Goal: Information Seeking & Learning: Learn about a topic

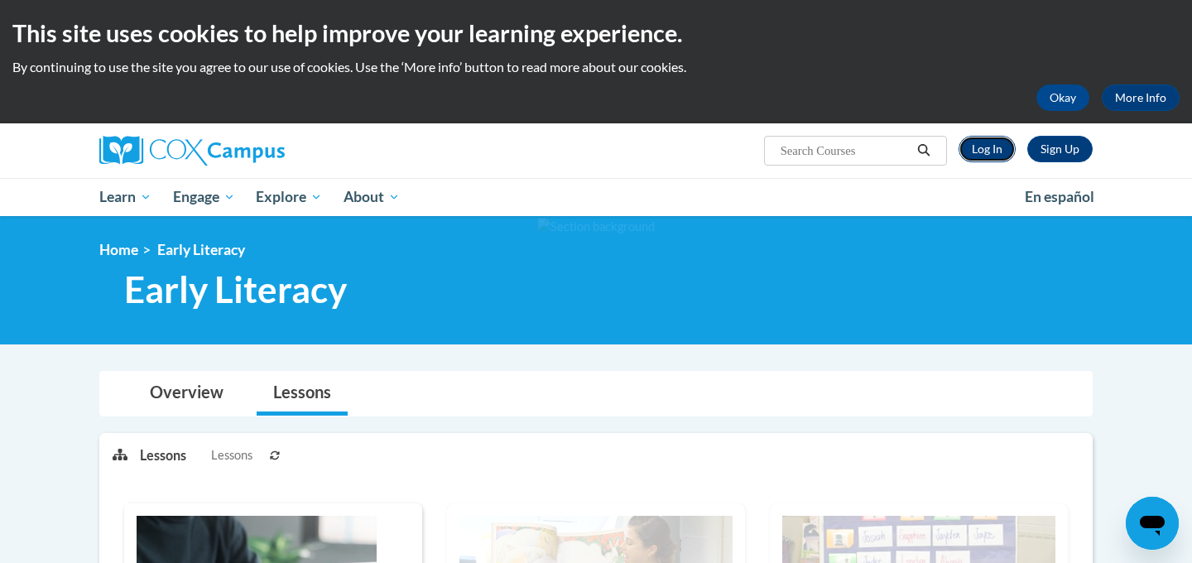
click at [986, 150] on link "Log In" at bounding box center [986, 149] width 57 height 26
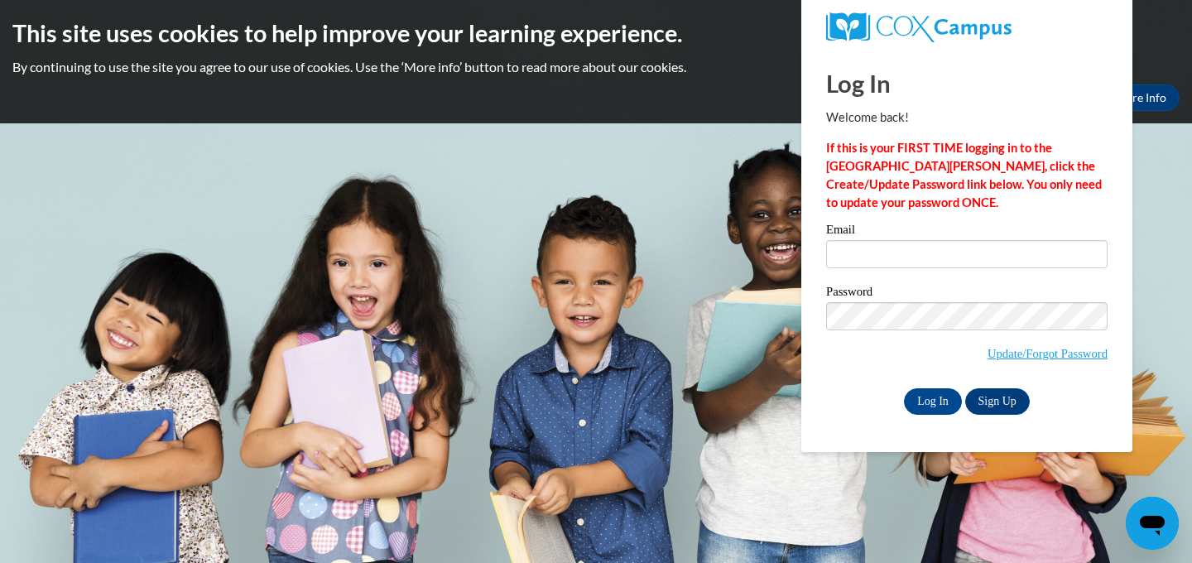
click at [934, 268] on div "Email" at bounding box center [966, 251] width 281 height 57
click at [929, 251] on input "Email" at bounding box center [966, 254] width 281 height 28
type input "yor2456@gmail.com"
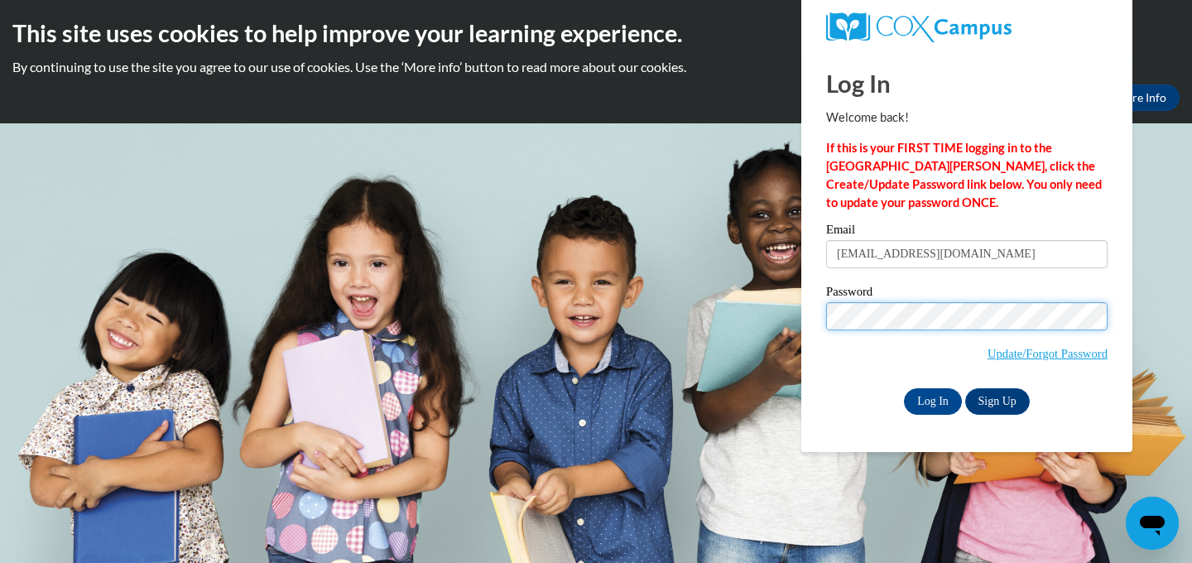
click at [904, 388] on input "Log In" at bounding box center [933, 401] width 58 height 26
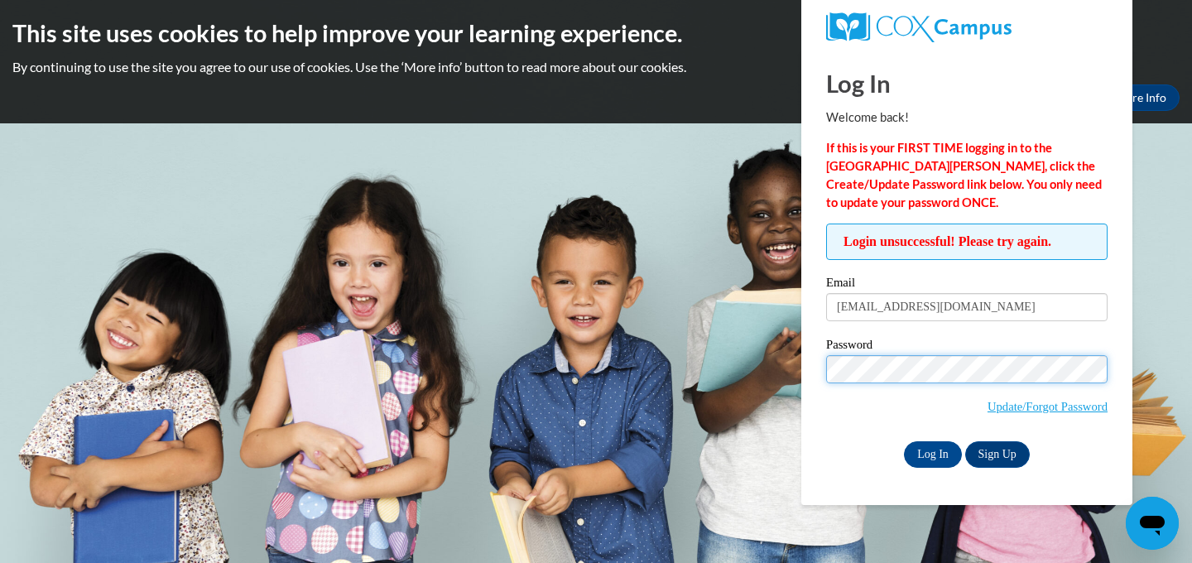
click at [904, 441] on input "Log In" at bounding box center [933, 454] width 58 height 26
click at [1025, 382] on span "Update/Forgot Password" at bounding box center [966, 389] width 281 height 69
click at [904, 441] on input "Log In" at bounding box center [933, 454] width 58 height 26
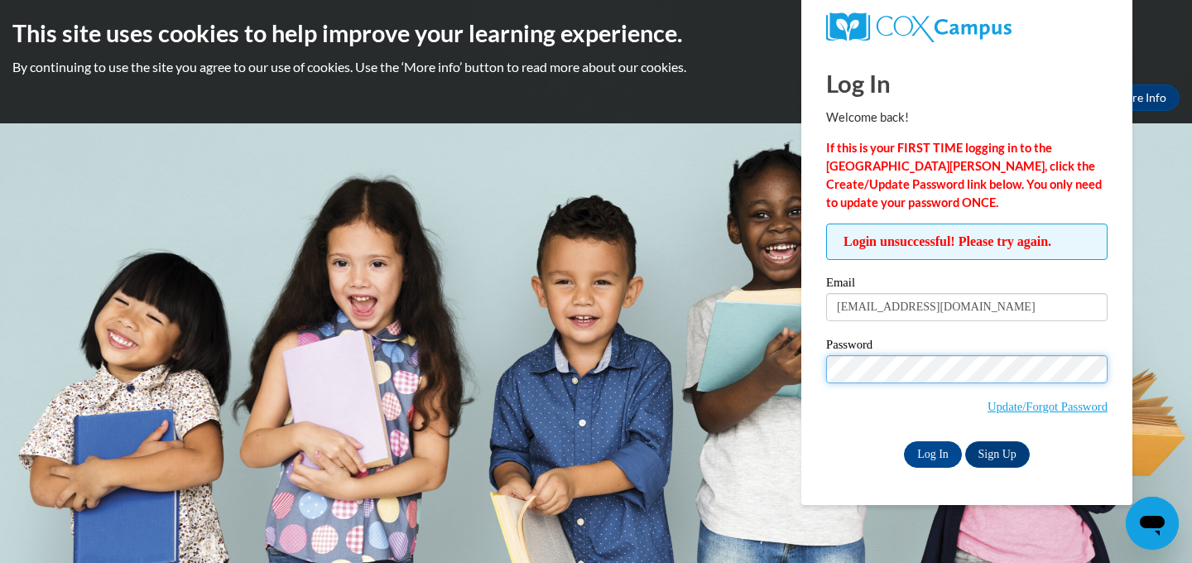
click at [904, 441] on input "Log In" at bounding box center [933, 454] width 58 height 26
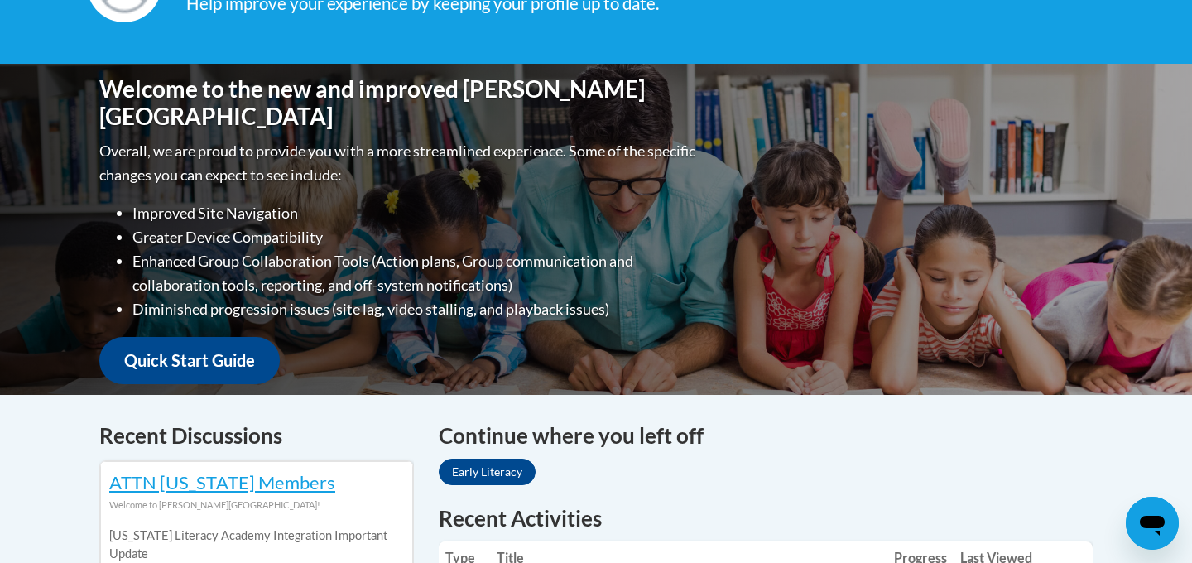
scroll to position [296, 0]
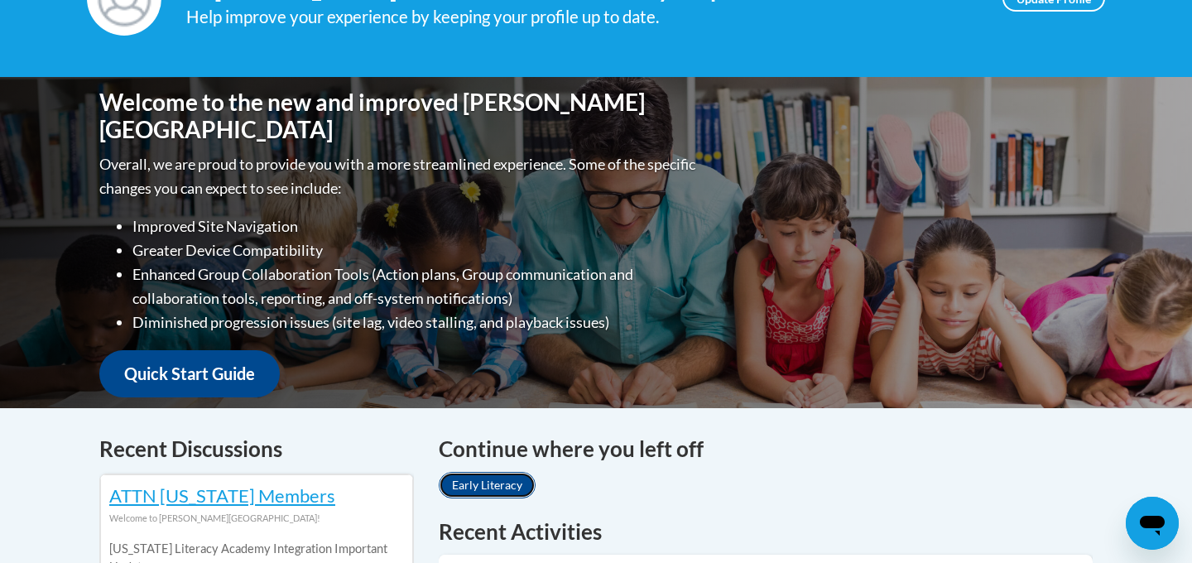
click at [515, 473] on link "Early Literacy" at bounding box center [487, 485] width 97 height 26
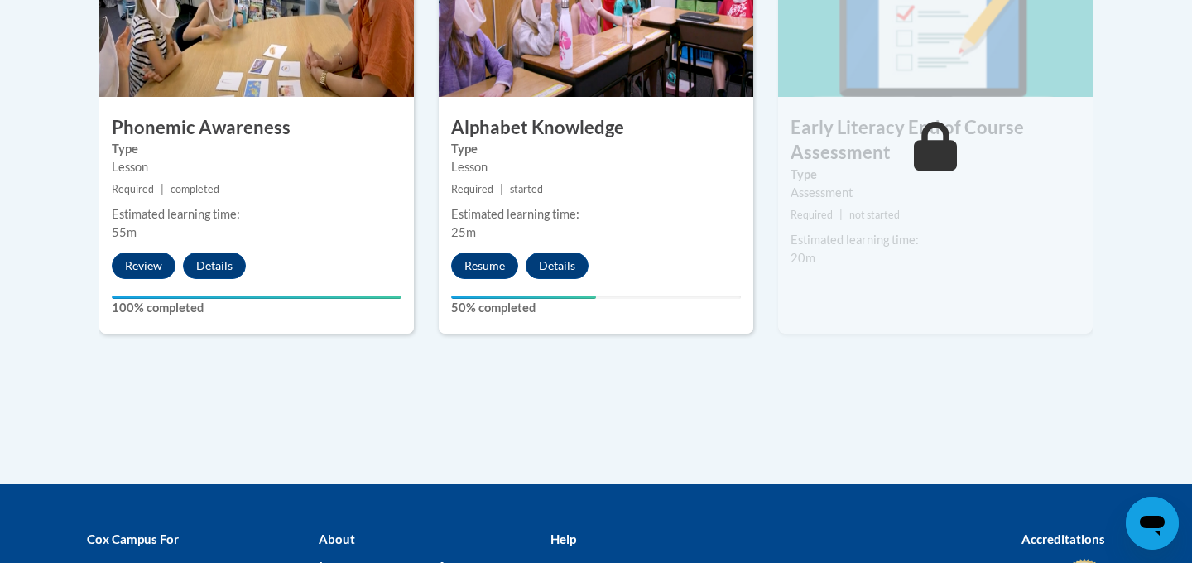
scroll to position [1081, 0]
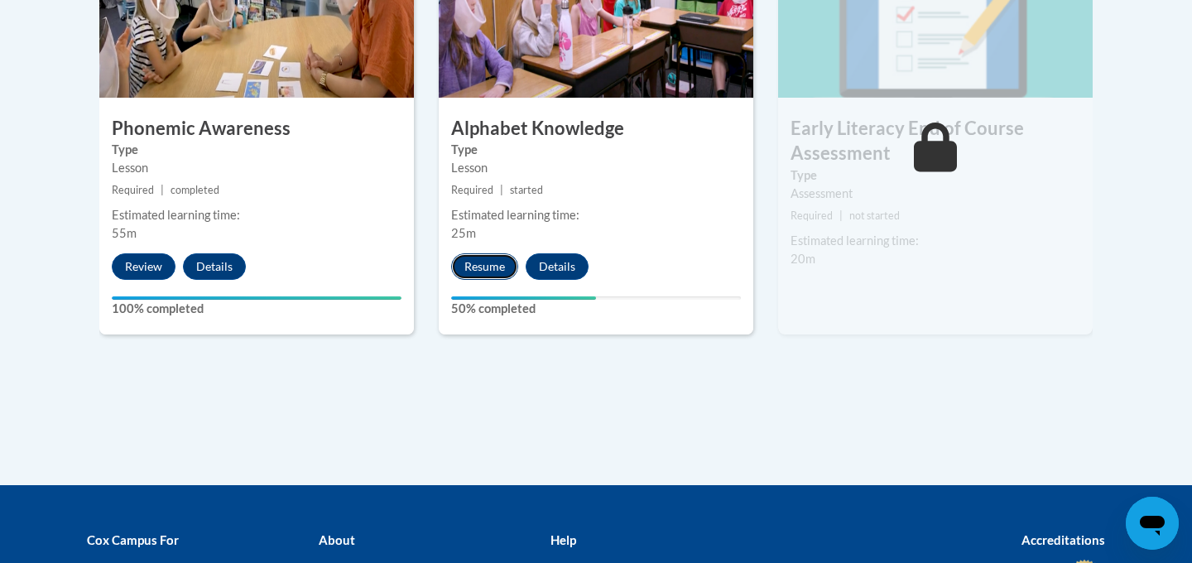
click at [492, 265] on button "Resume" at bounding box center [484, 266] width 67 height 26
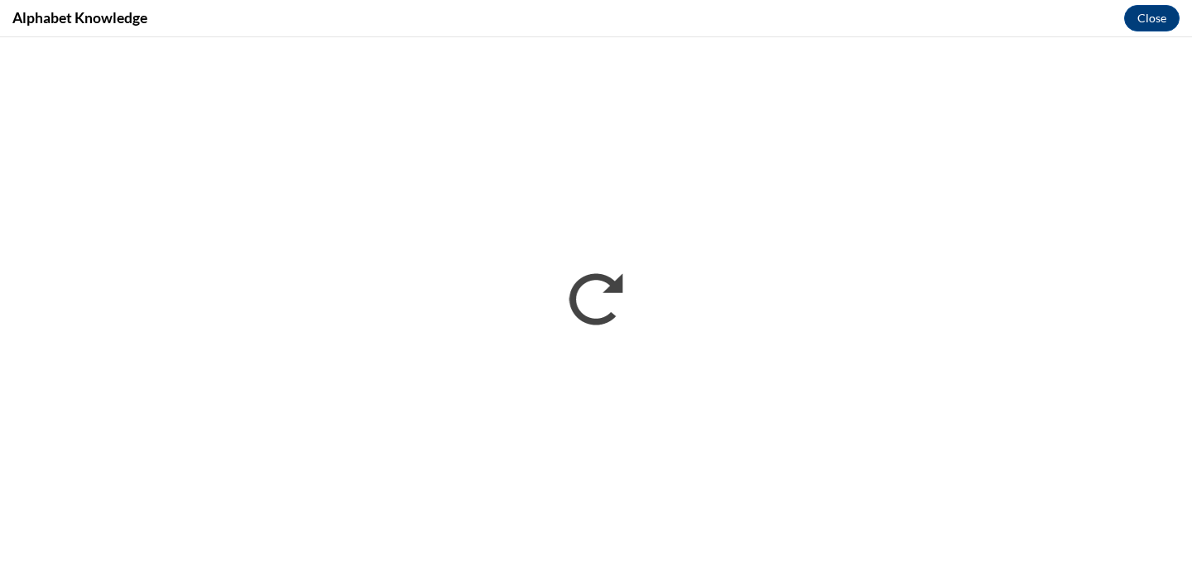
scroll to position [0, 0]
click at [639, 22] on div "Alphabet Knowledge Close" at bounding box center [596, 18] width 1192 height 37
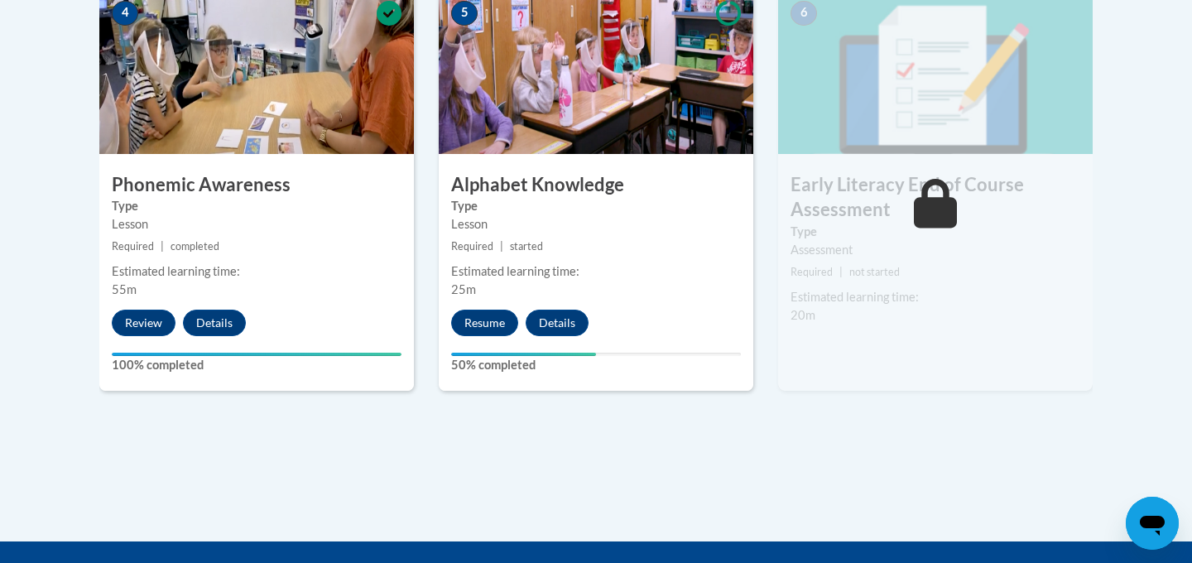
scroll to position [1024, 0]
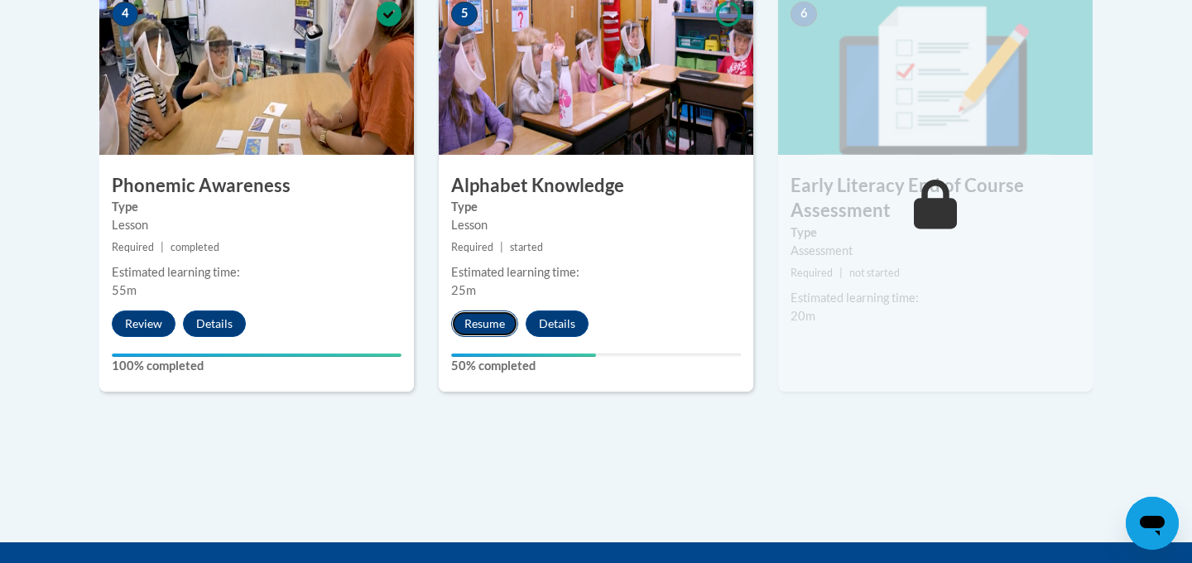
click at [484, 332] on button "Resume" at bounding box center [484, 323] width 67 height 26
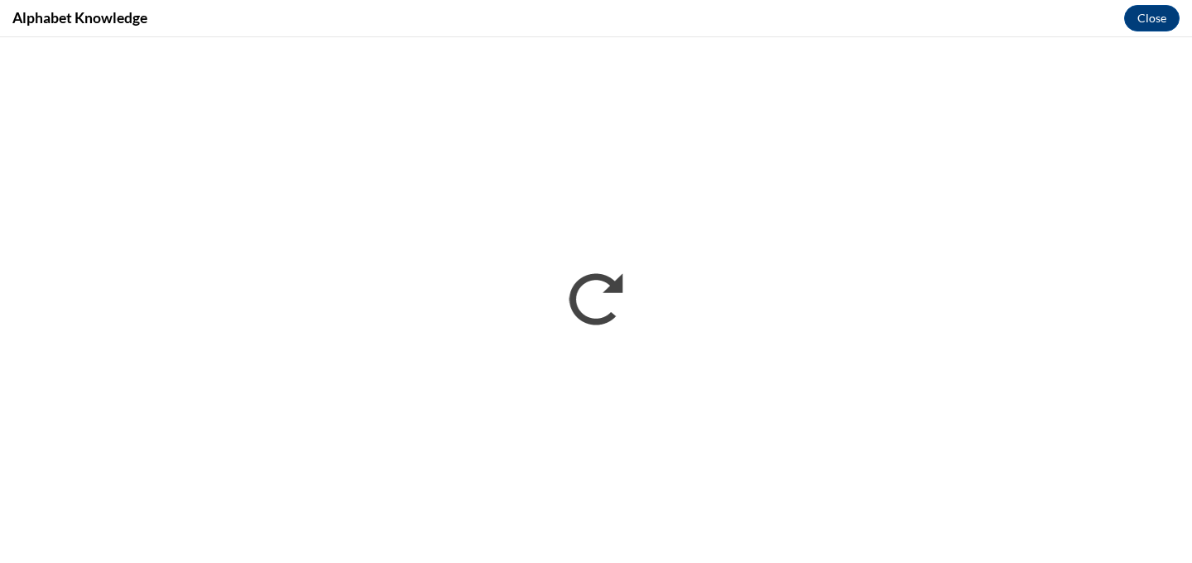
scroll to position [0, 0]
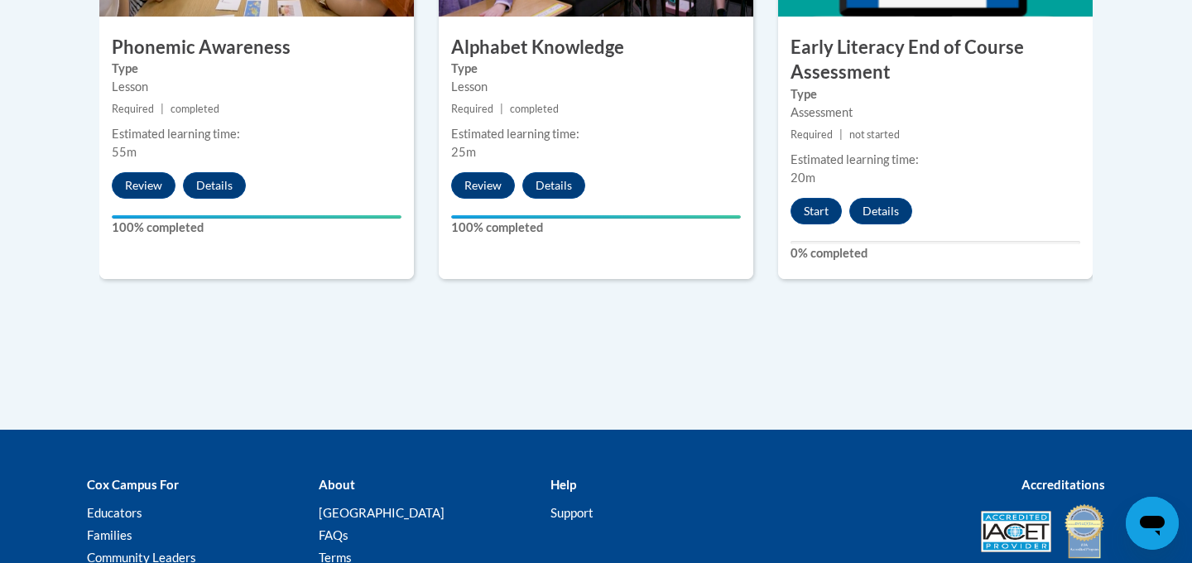
scroll to position [1150, 0]
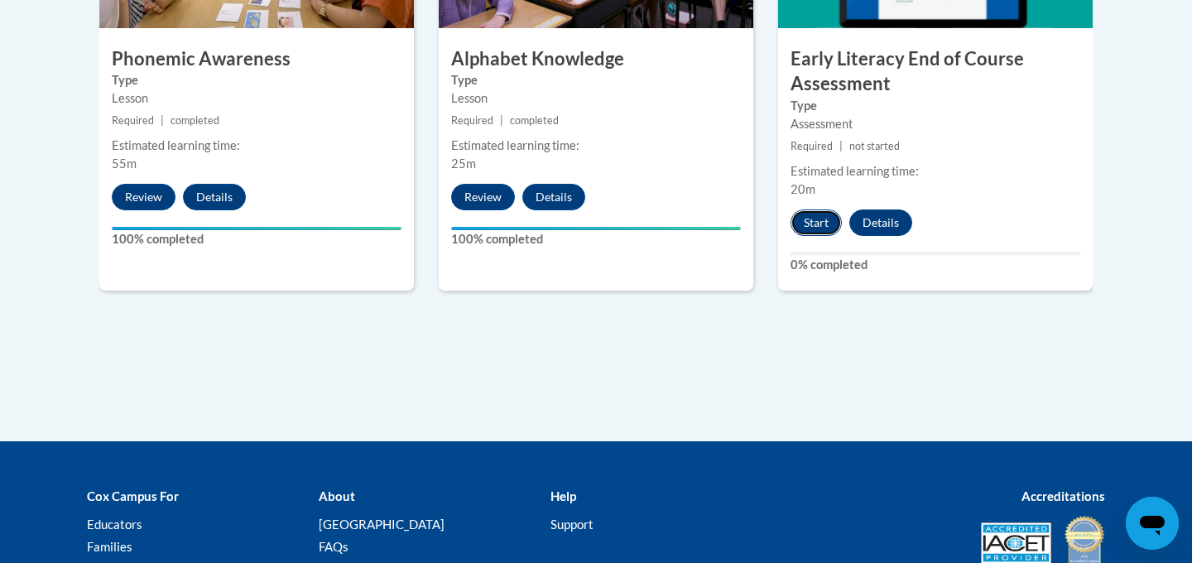
click at [817, 210] on button "Start" at bounding box center [815, 222] width 51 height 26
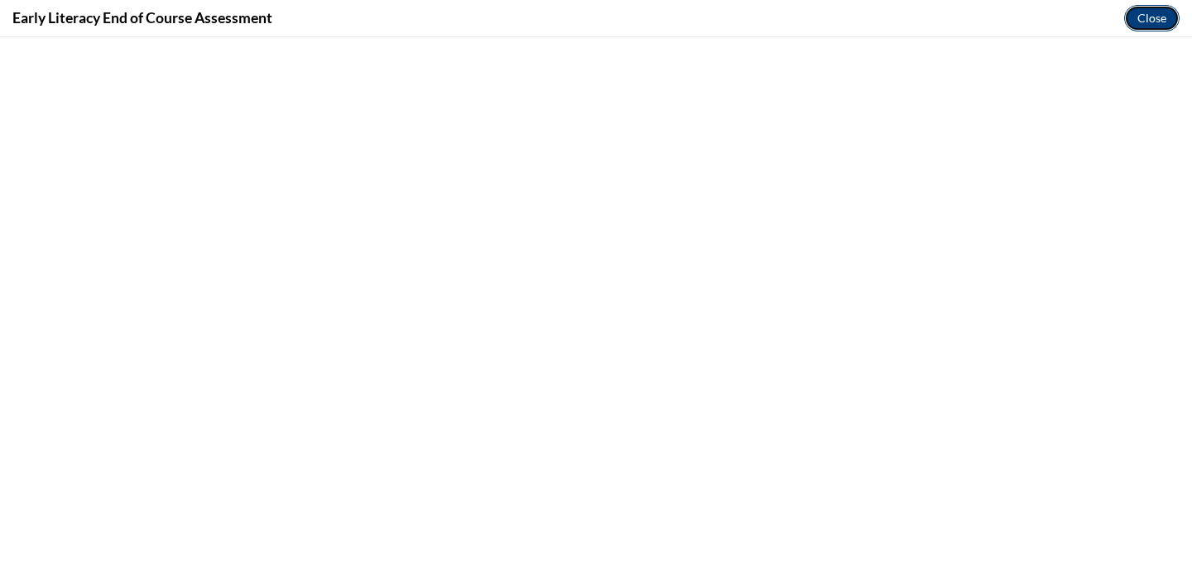
click at [1144, 26] on button "Close" at bounding box center [1151, 18] width 55 height 26
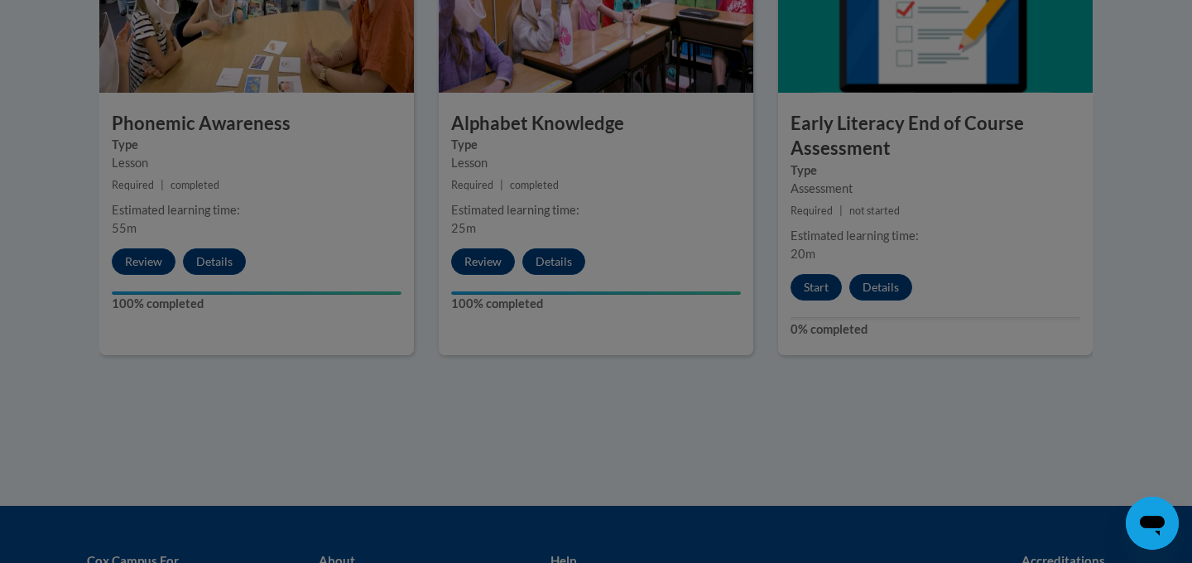
scroll to position [0, 0]
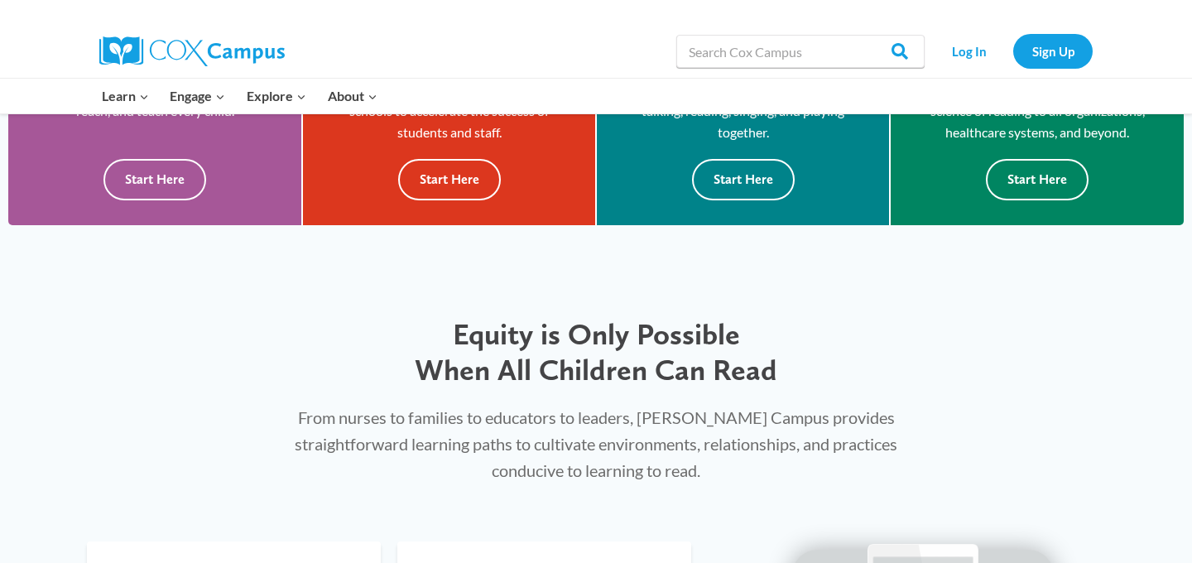
scroll to position [623, 0]
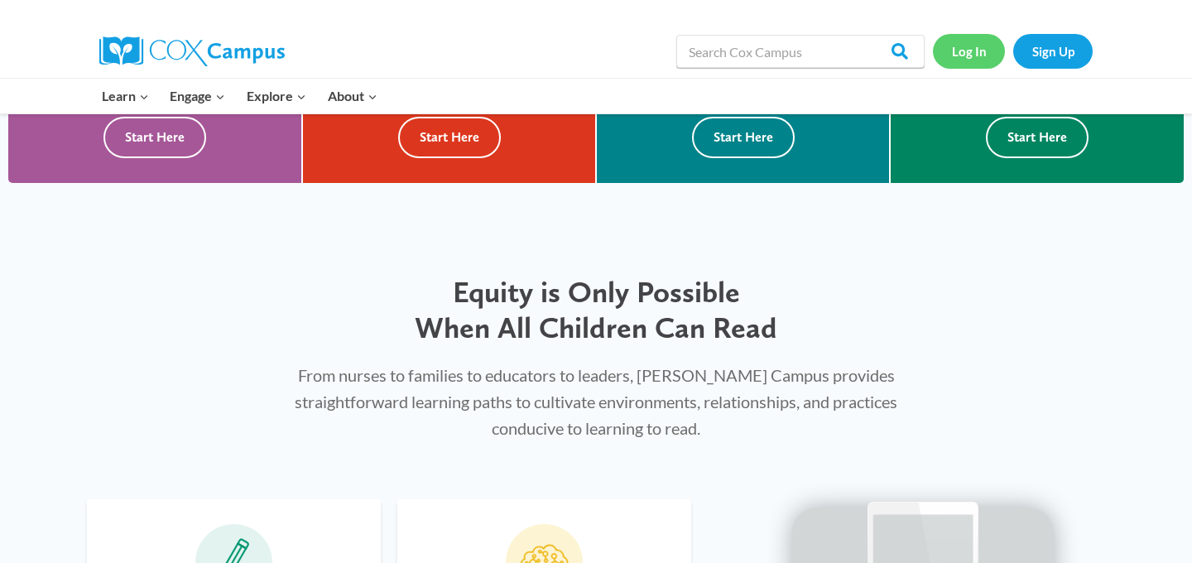
click at [968, 59] on link "Log In" at bounding box center [969, 51] width 72 height 34
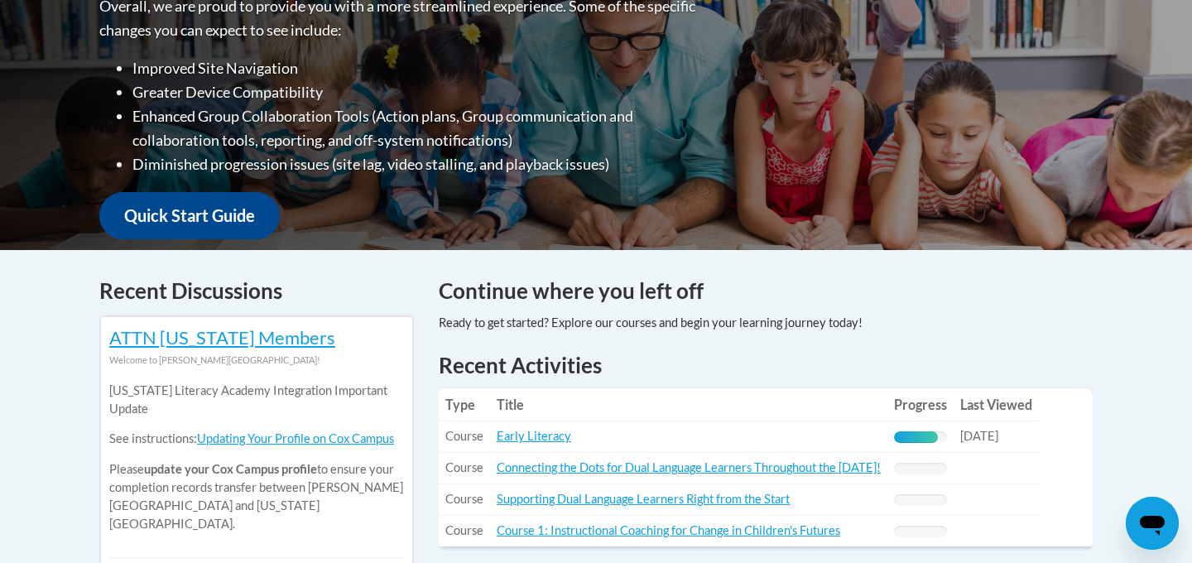
scroll to position [505, 0]
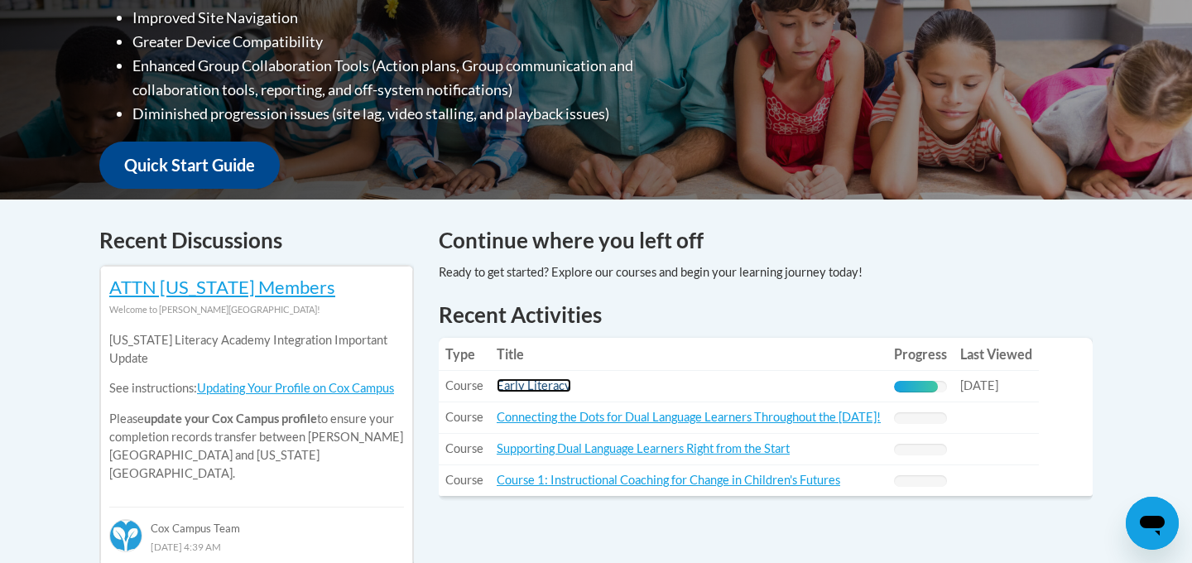
click at [522, 386] on link "Early Literacy" at bounding box center [534, 385] width 74 height 14
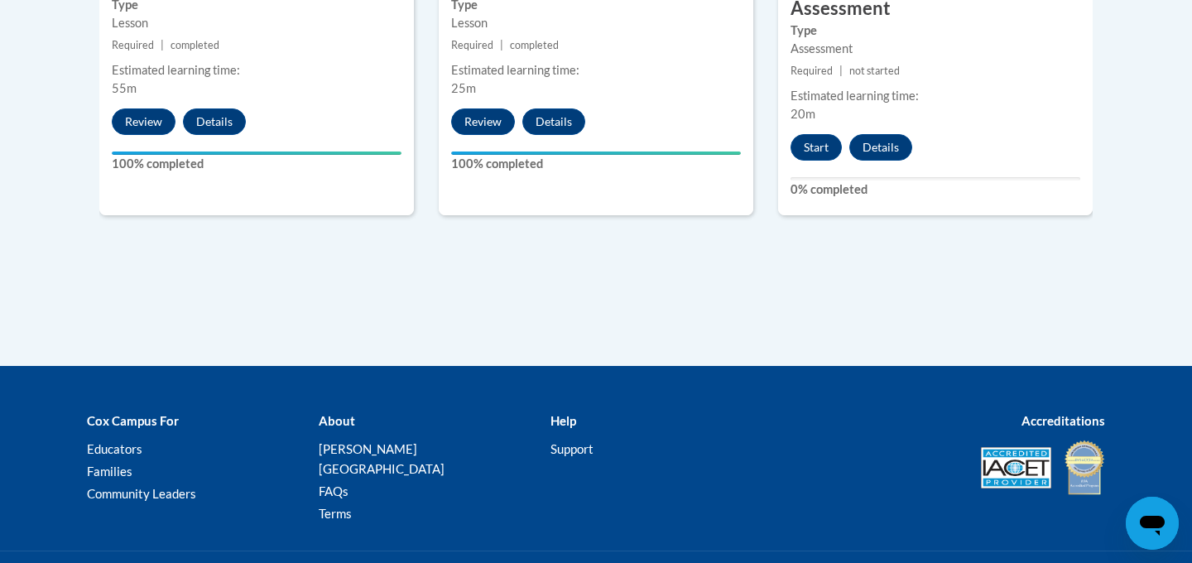
scroll to position [1184, 0]
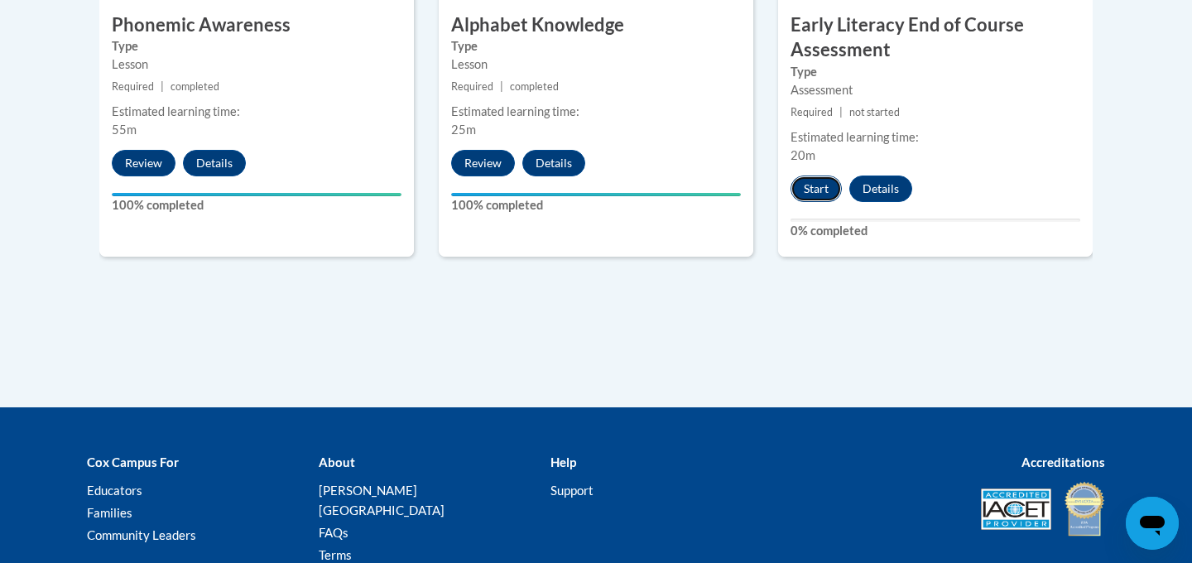
click at [811, 179] on button "Start" at bounding box center [815, 188] width 51 height 26
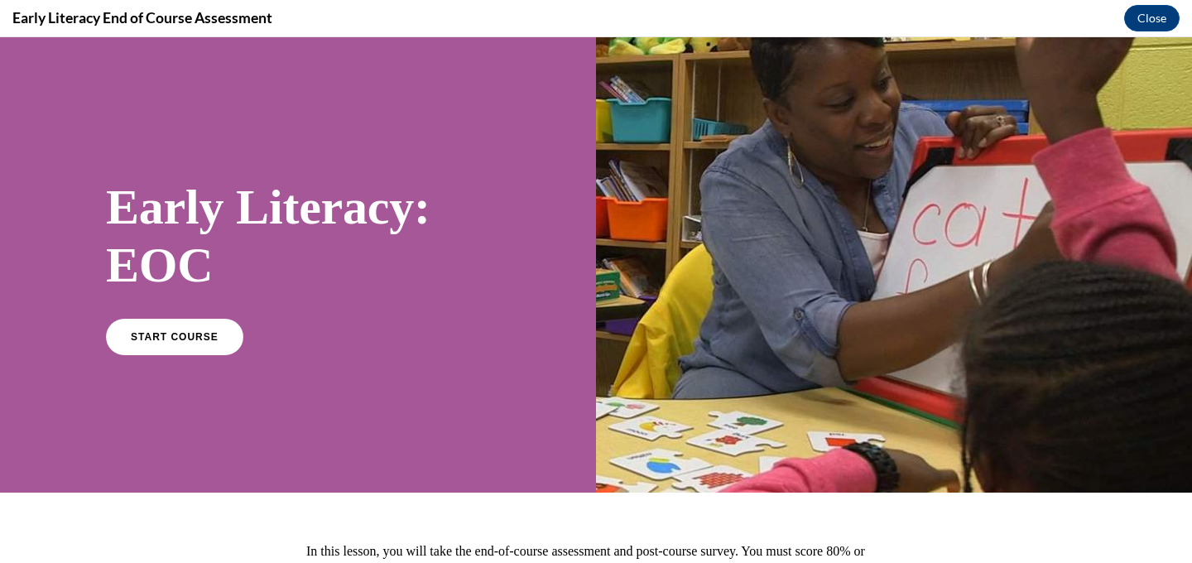
scroll to position [10, 0]
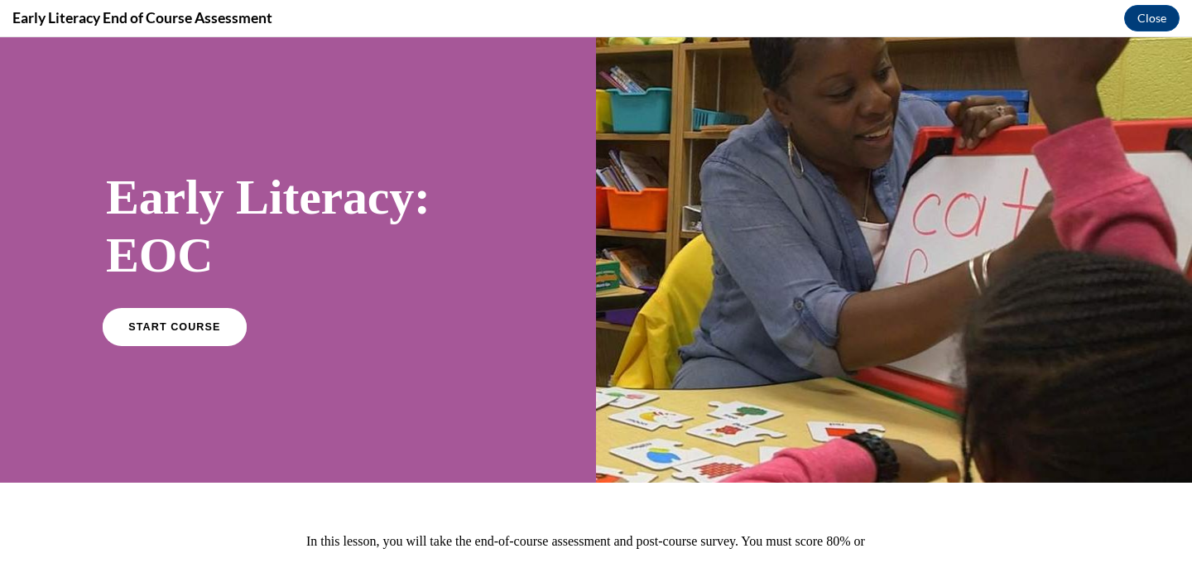
click at [195, 337] on link "START COURSE" at bounding box center [175, 326] width 144 height 38
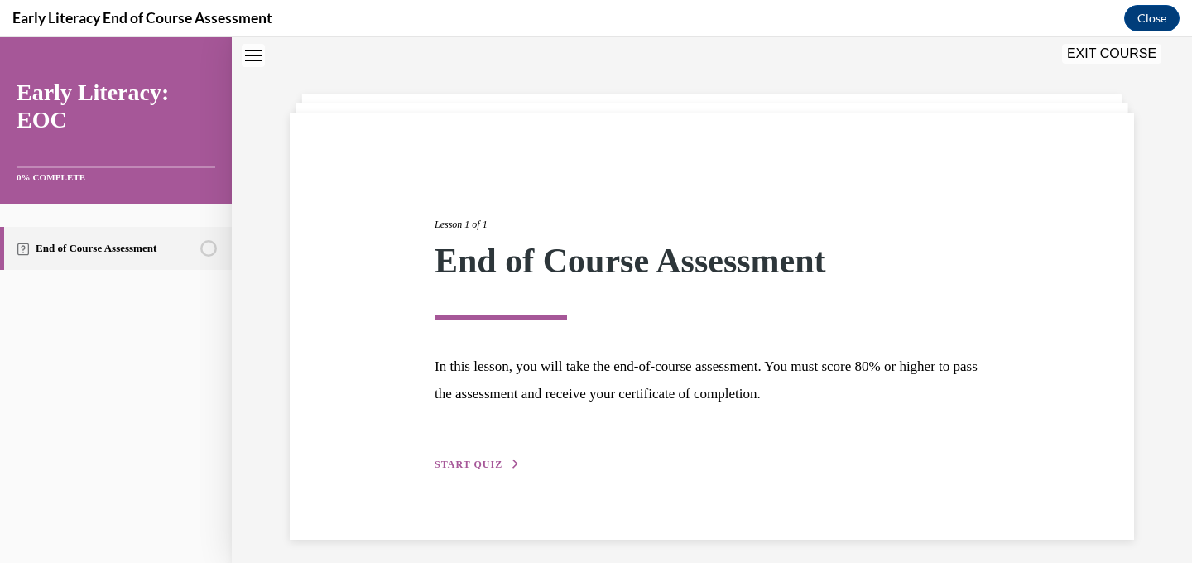
scroll to position [60, 0]
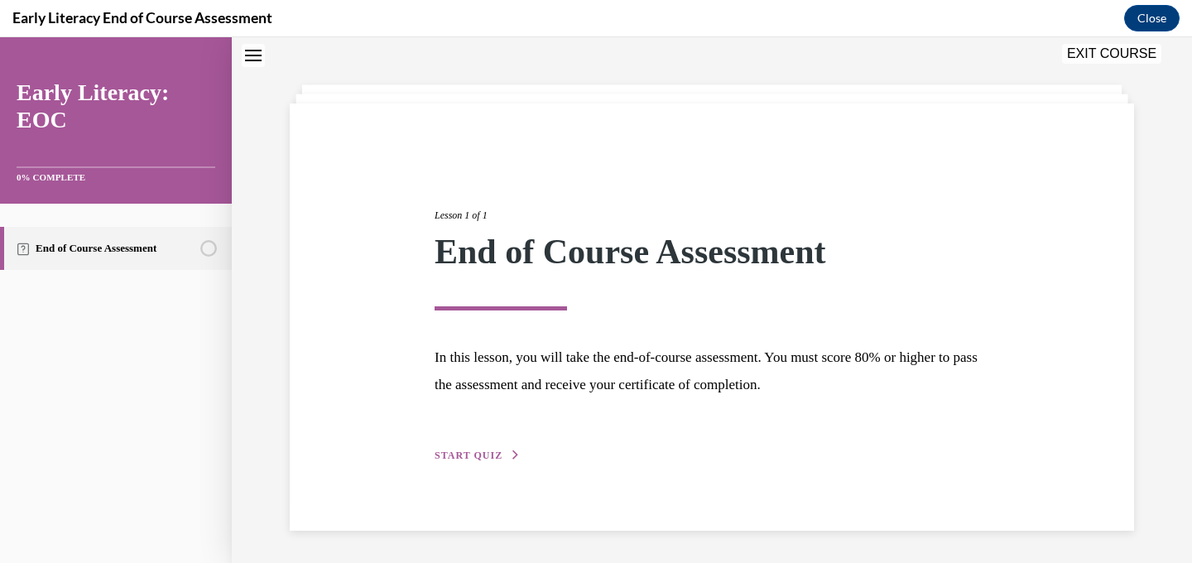
click at [487, 462] on button "START QUIZ" at bounding box center [478, 455] width 86 height 15
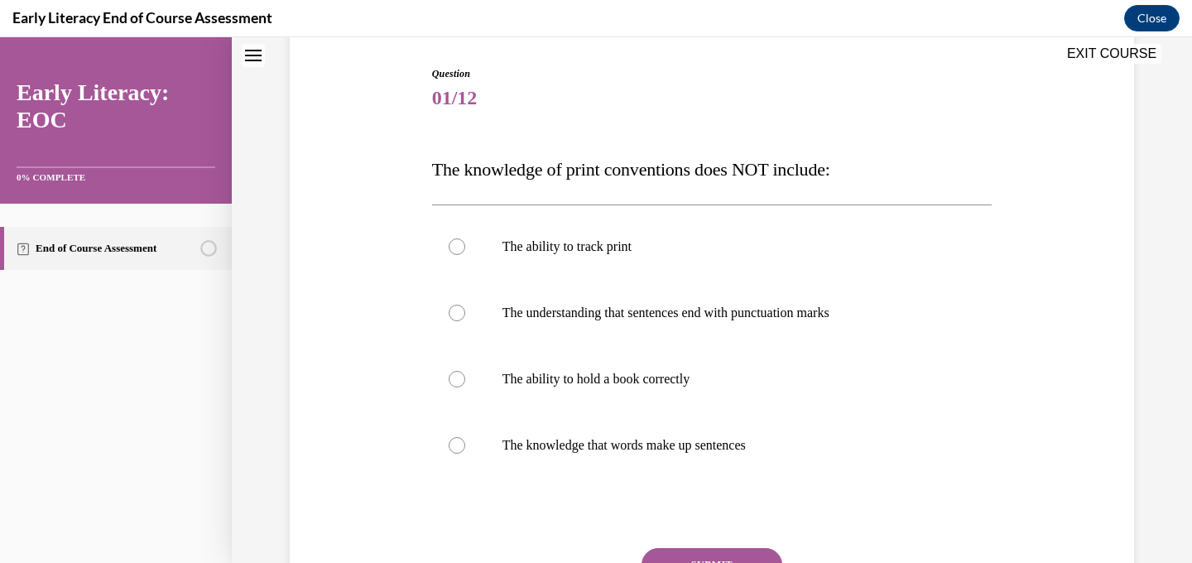
scroll to position [165, 0]
click at [621, 371] on p "The ability to hold a book correctly" at bounding box center [726, 378] width 449 height 17
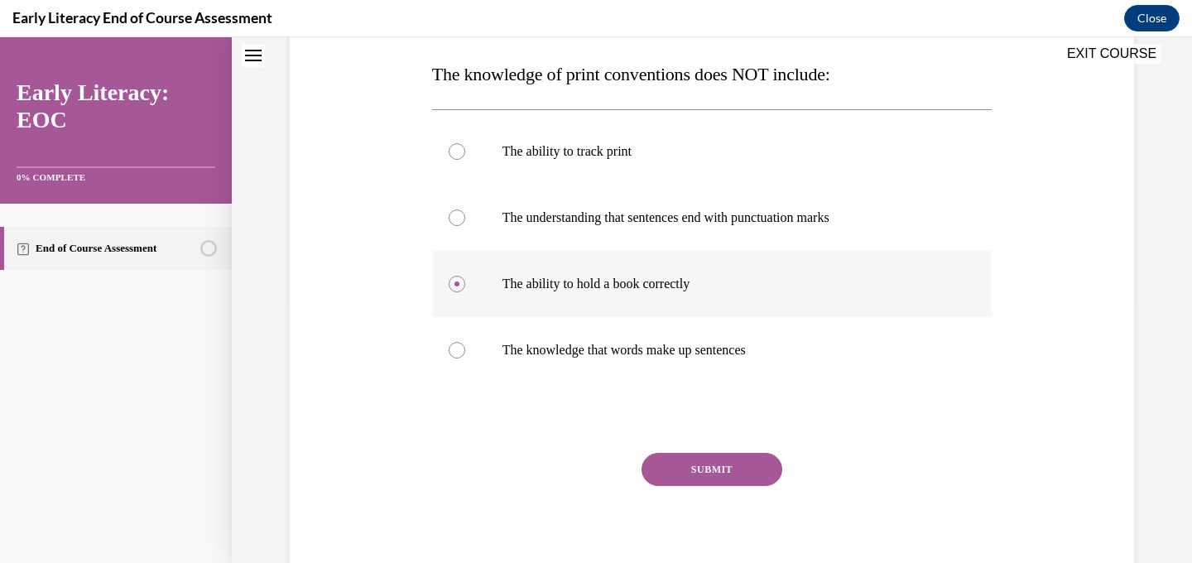
scroll to position [262, 0]
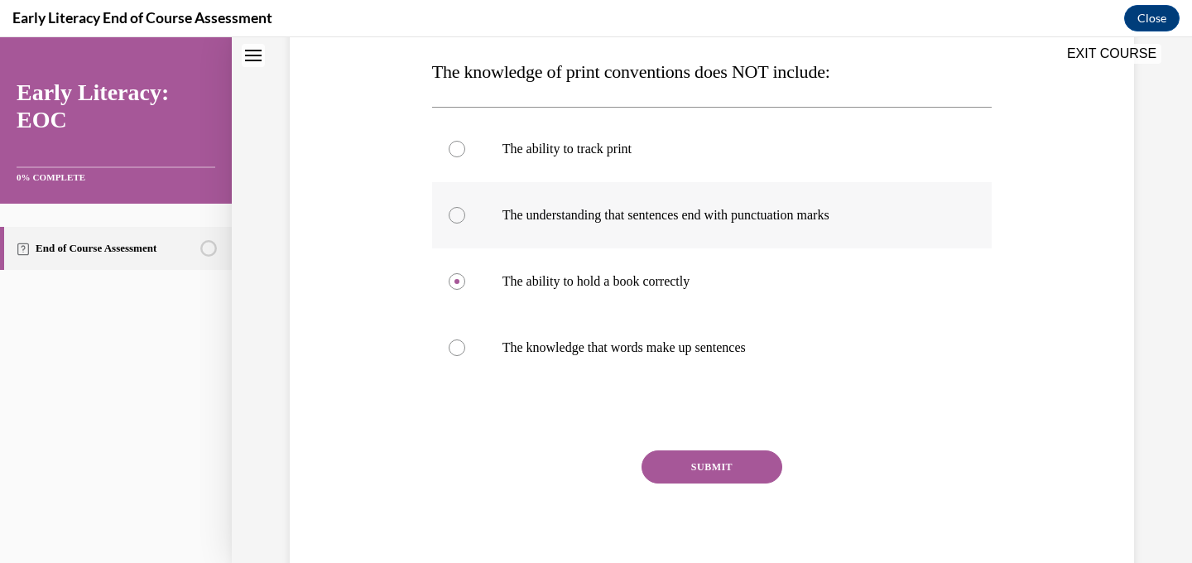
click at [649, 244] on div at bounding box center [712, 215] width 560 height 66
click at [715, 358] on div at bounding box center [712, 347] width 560 height 66
click at [705, 465] on button "SUBMIT" at bounding box center [711, 466] width 141 height 33
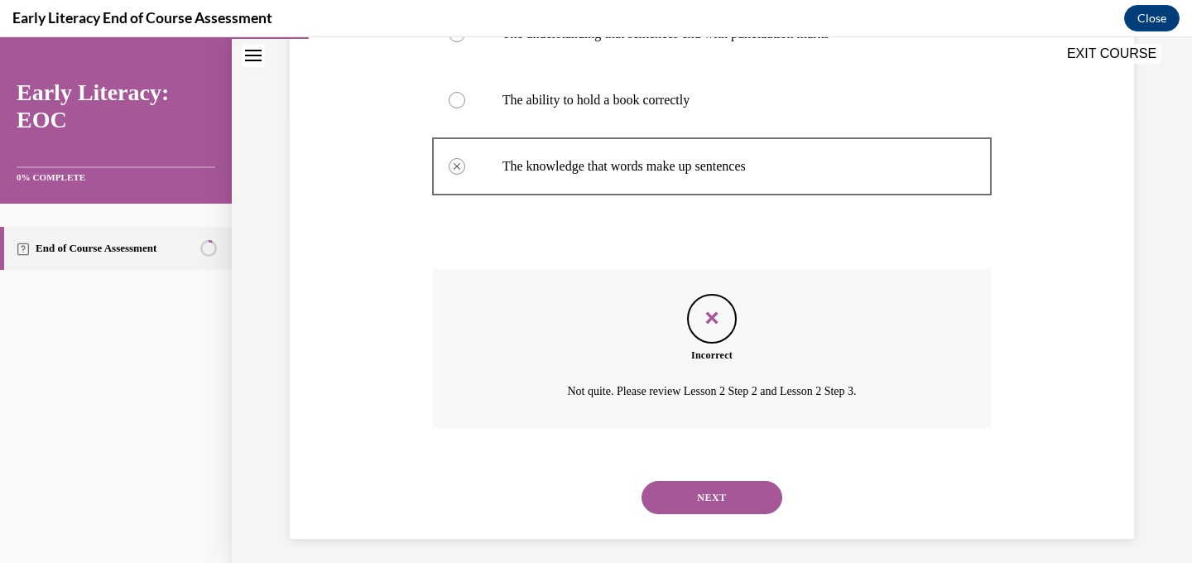
scroll to position [452, 0]
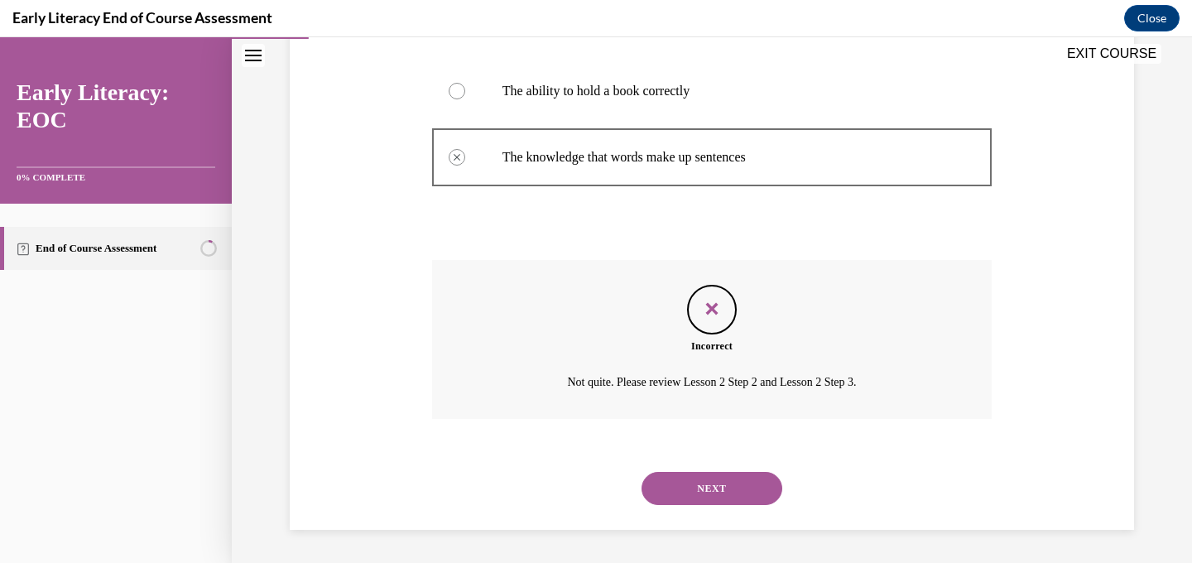
click at [703, 495] on button "NEXT" at bounding box center [711, 488] width 141 height 33
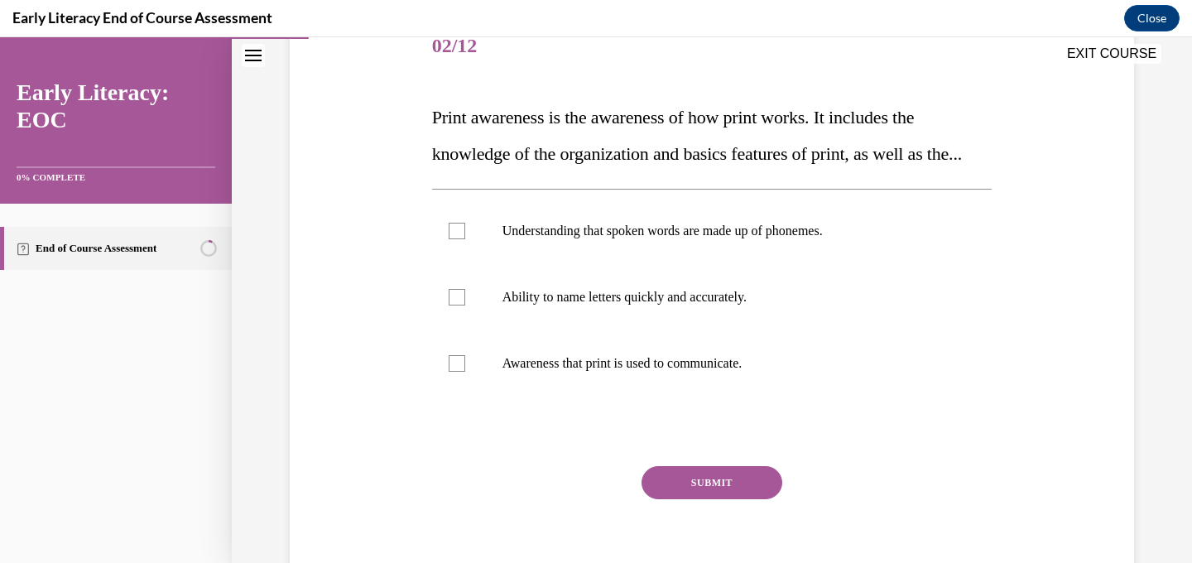
scroll to position [220, 0]
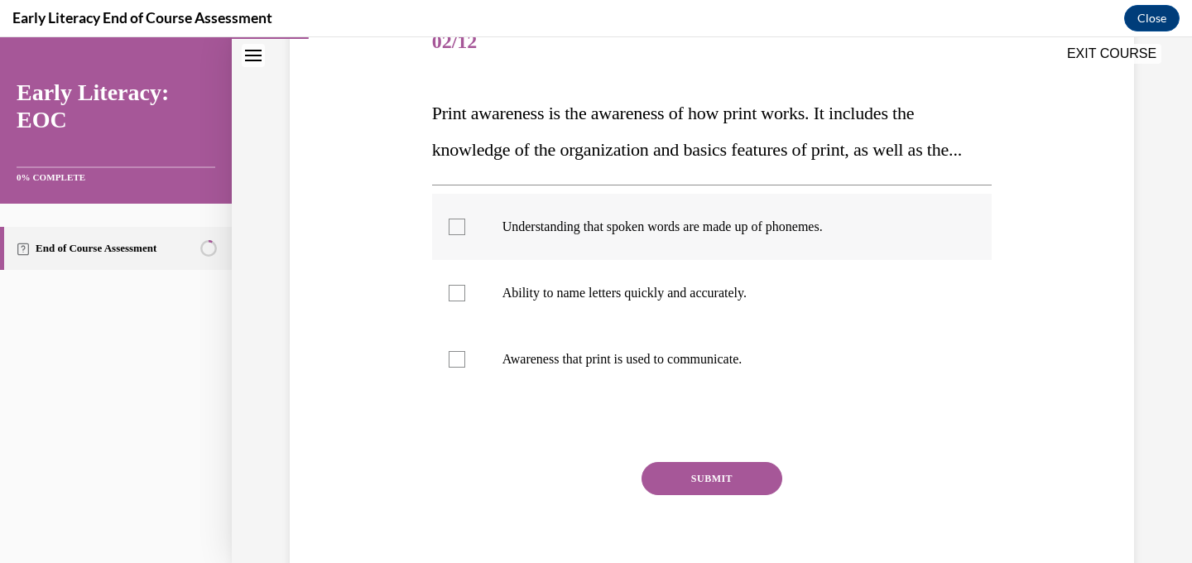
click at [795, 260] on div at bounding box center [712, 227] width 560 height 66
click at [713, 495] on button "SUBMIT" at bounding box center [711, 478] width 141 height 33
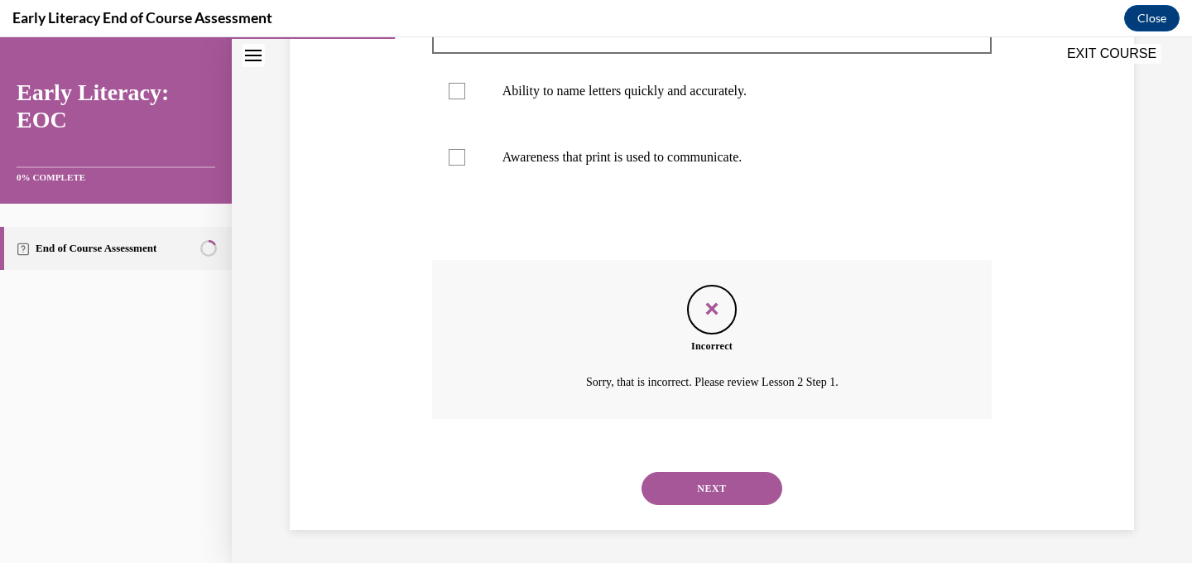
scroll to position [459, 0]
click at [717, 497] on button "NEXT" at bounding box center [711, 488] width 141 height 33
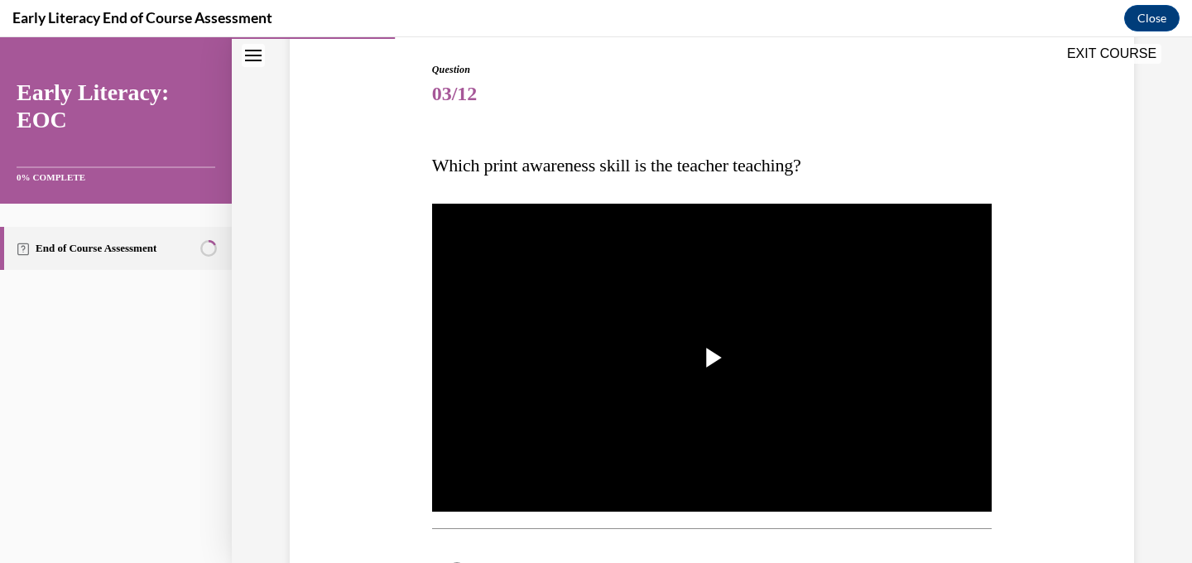
scroll to position [175, 0]
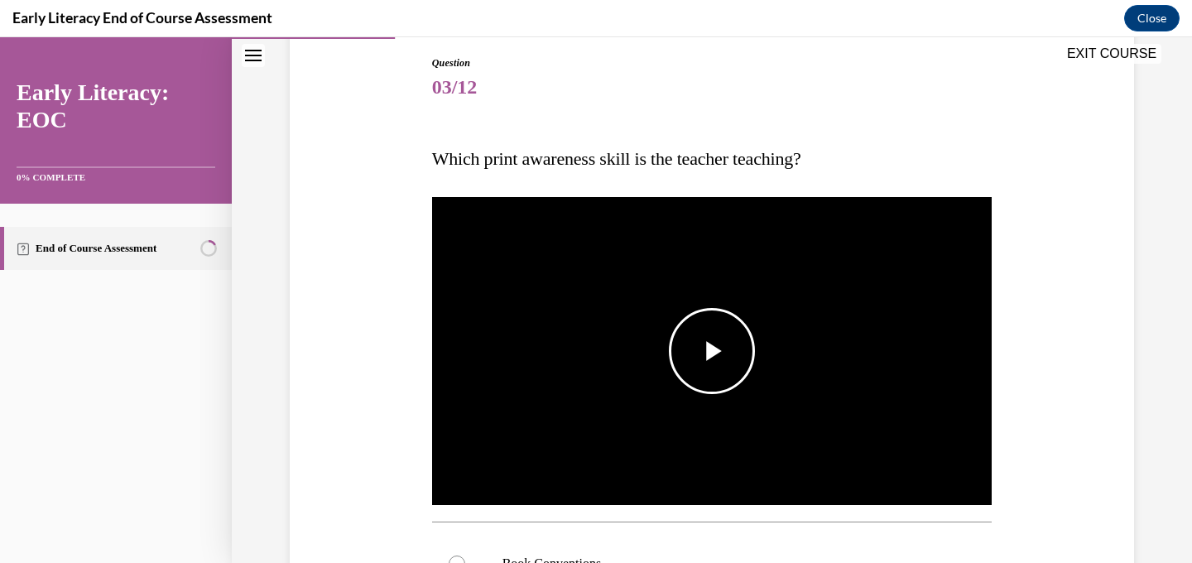
click at [723, 303] on img "Video player" at bounding box center [712, 351] width 560 height 315
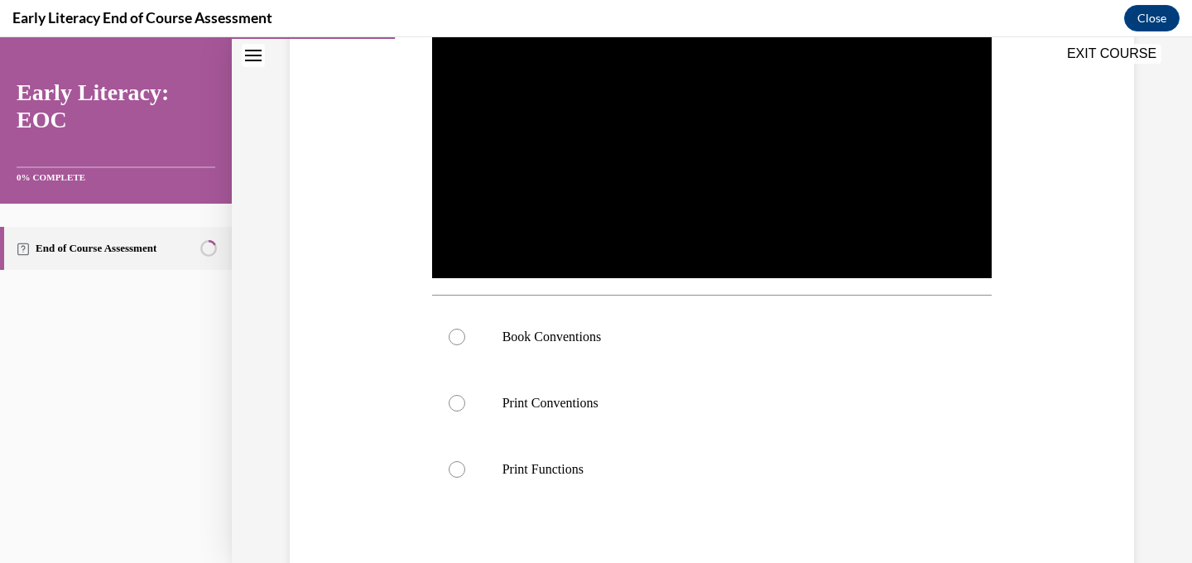
scroll to position [407, 0]
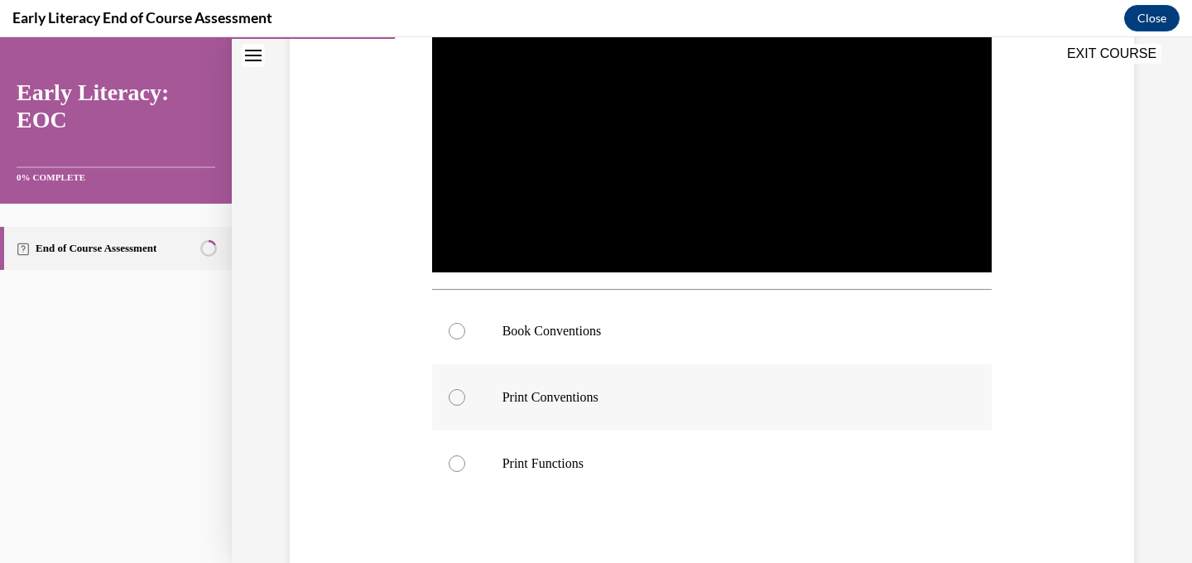
click at [632, 403] on p "Print Conventions" at bounding box center [726, 397] width 449 height 17
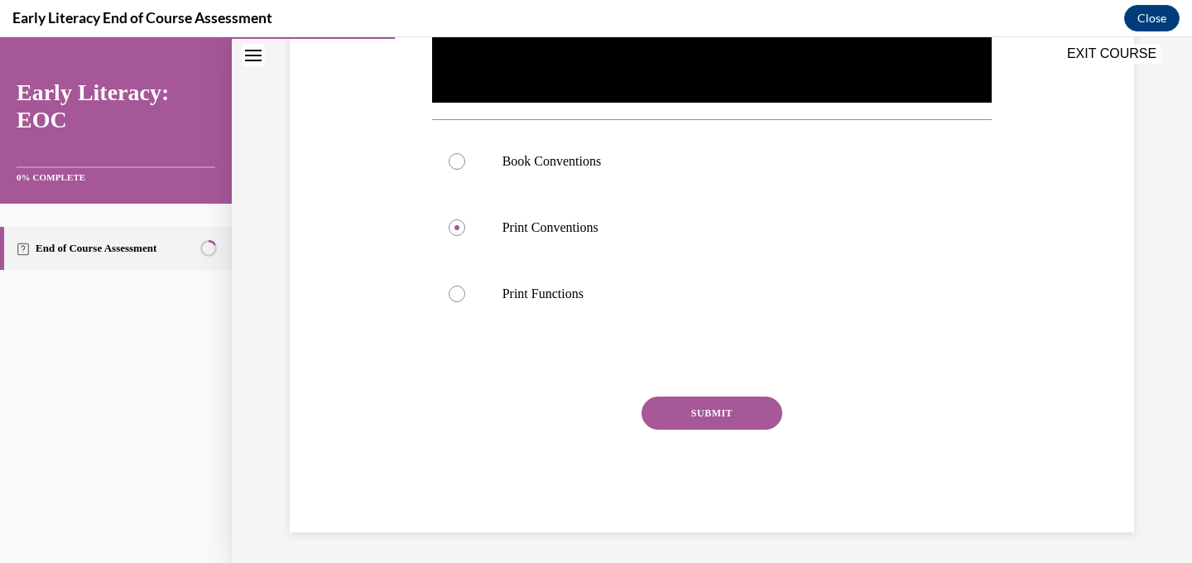
click at [699, 410] on button "SUBMIT" at bounding box center [711, 412] width 141 height 33
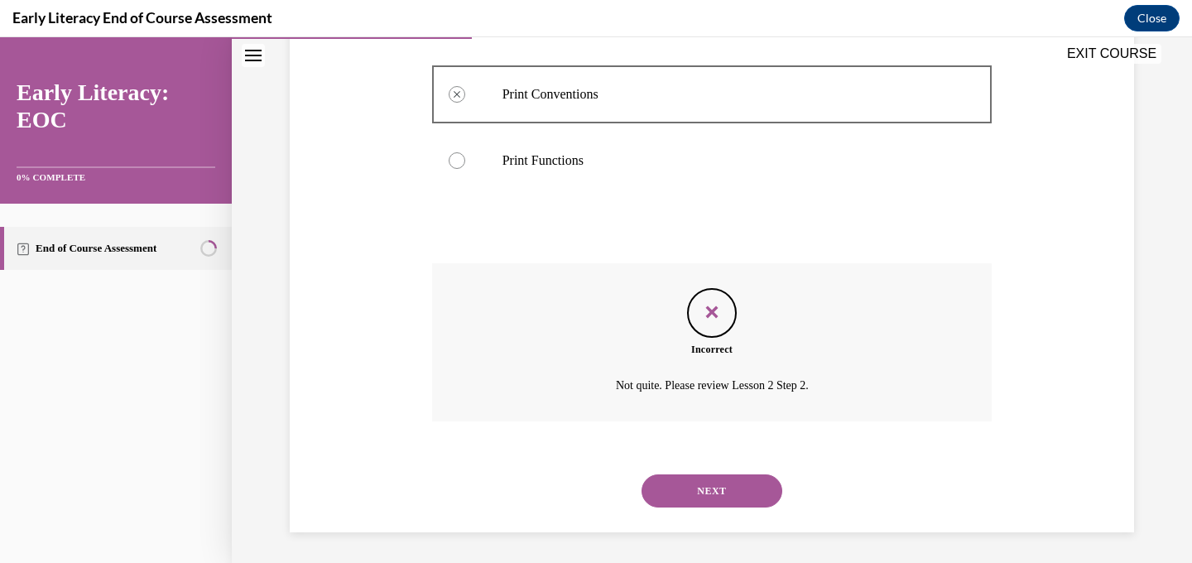
scroll to position [713, 0]
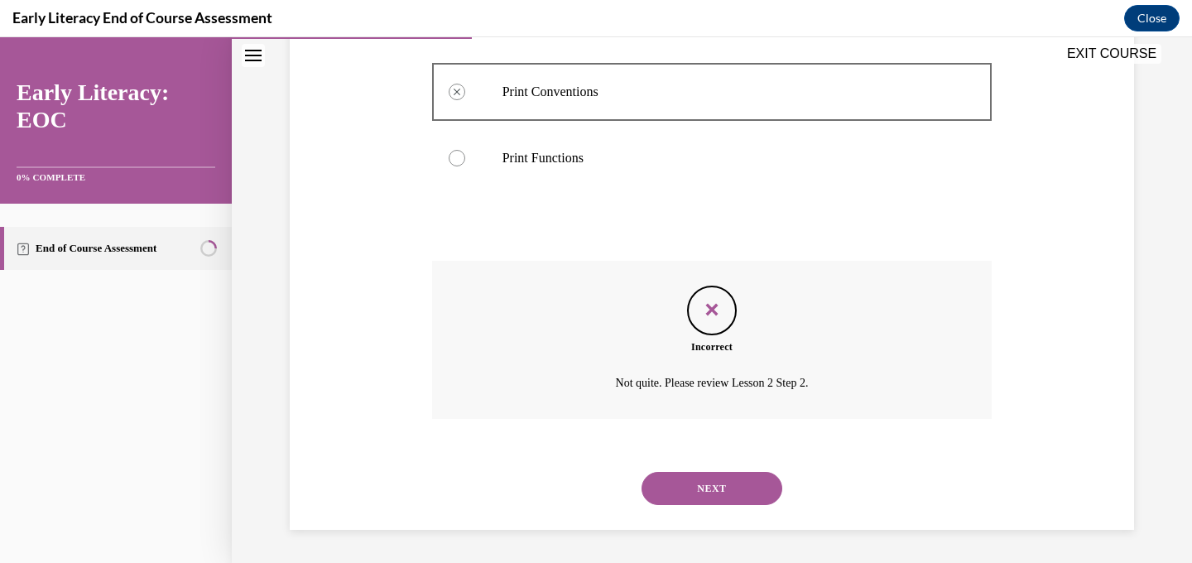
click at [701, 494] on button "NEXT" at bounding box center [711, 488] width 141 height 33
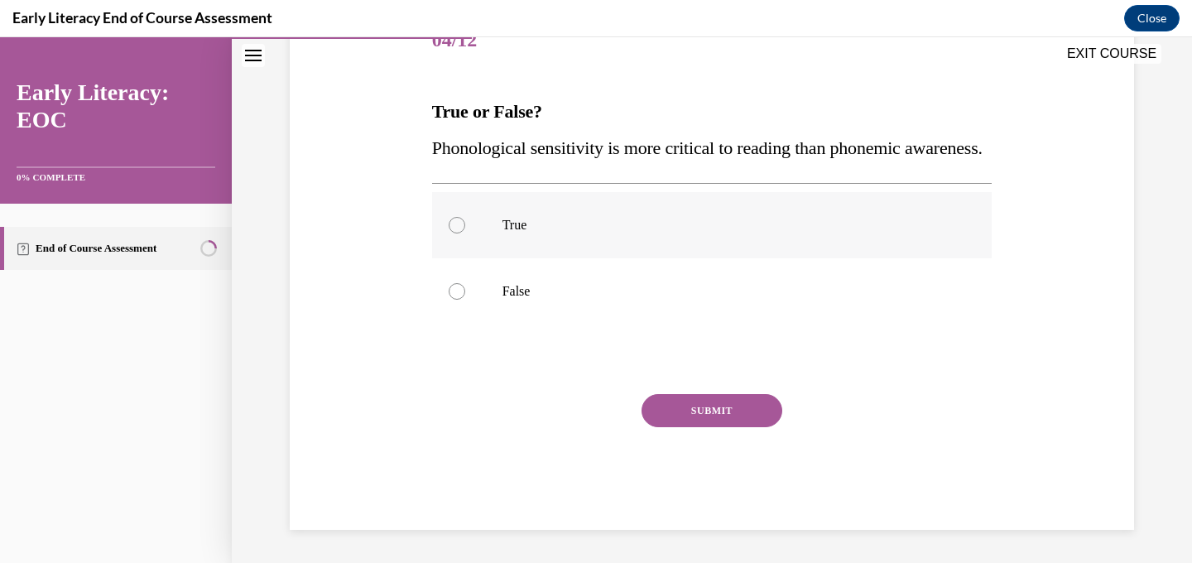
scroll to position [257, 0]
click at [651, 294] on p "False" at bounding box center [726, 291] width 449 height 17
click at [702, 427] on button "SUBMIT" at bounding box center [711, 410] width 141 height 33
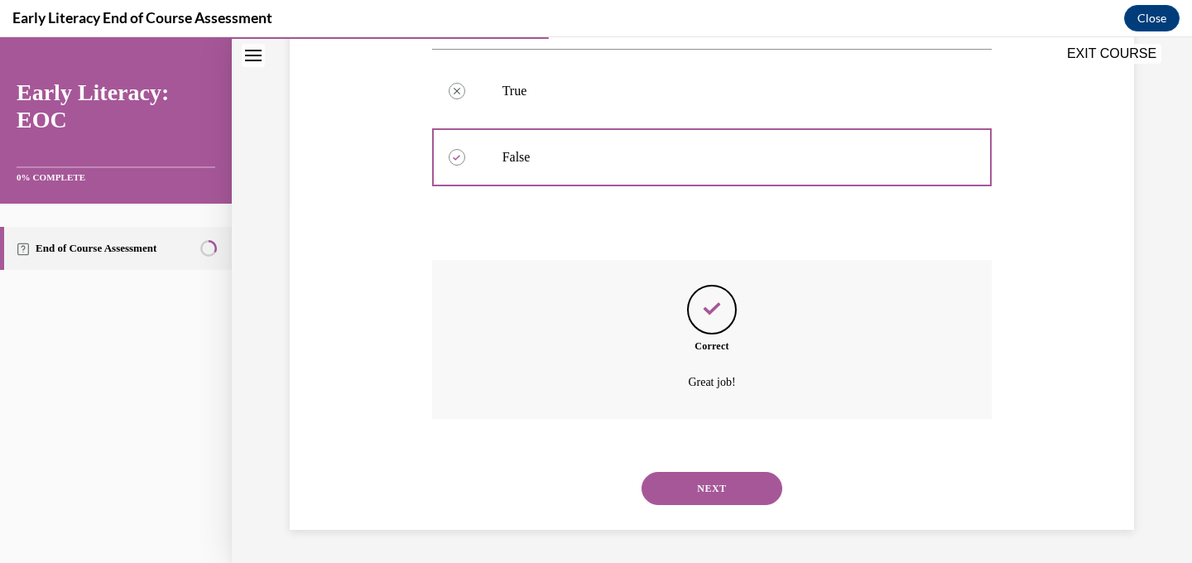
scroll to position [392, 0]
click at [707, 475] on button "NEXT" at bounding box center [711, 488] width 141 height 33
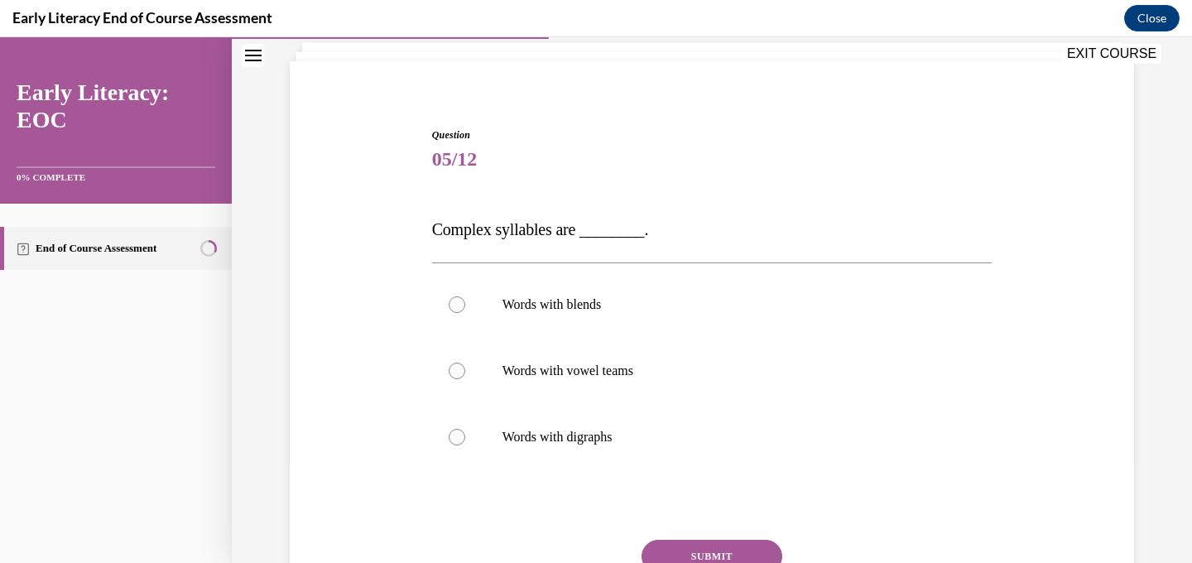
scroll to position [112, 0]
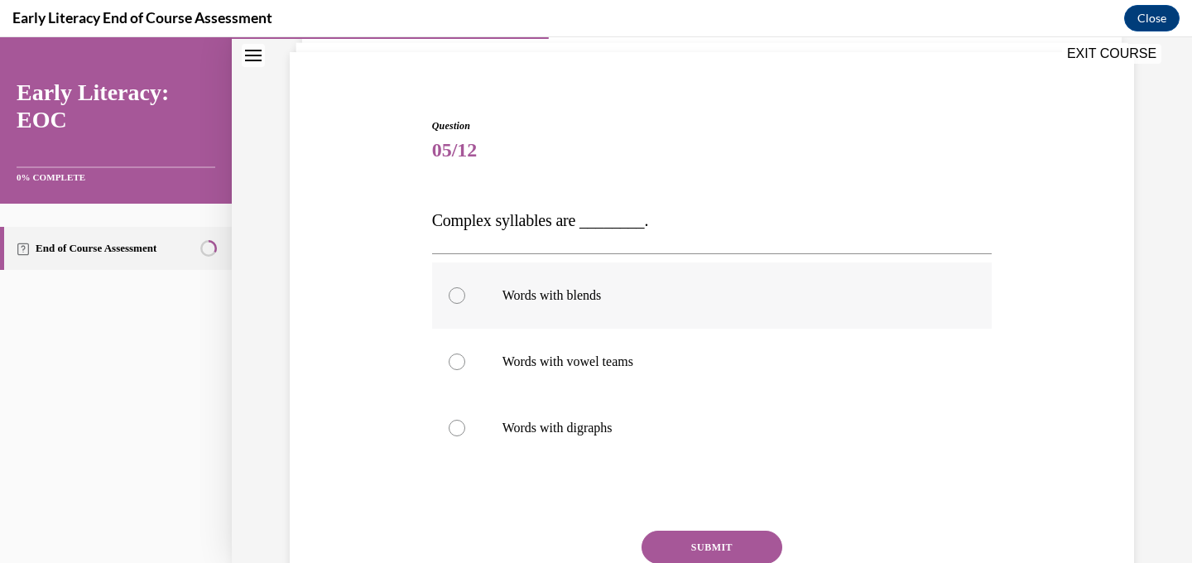
click at [567, 324] on div at bounding box center [712, 295] width 560 height 66
click at [751, 544] on button "SUBMIT" at bounding box center [711, 547] width 141 height 33
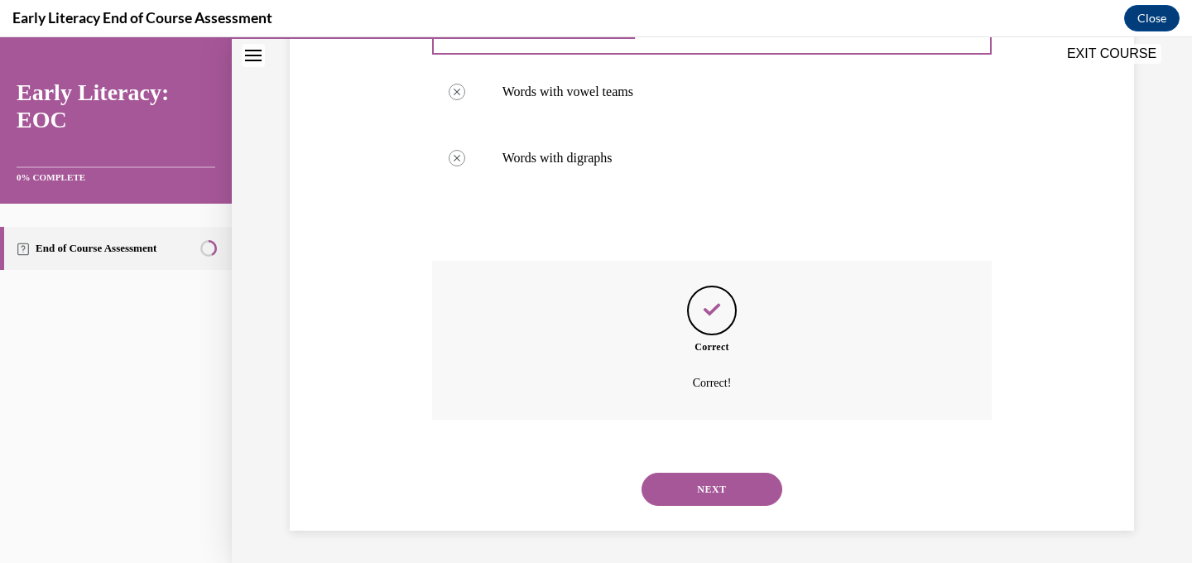
scroll to position [382, 0]
click at [741, 493] on button "NEXT" at bounding box center [711, 488] width 141 height 33
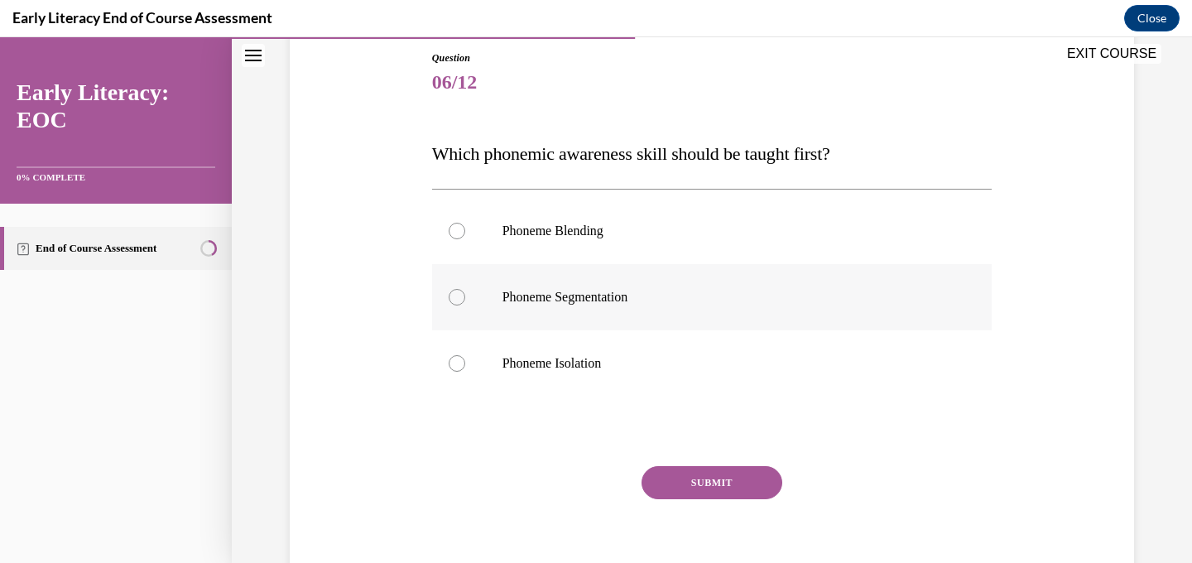
scroll to position [180, 0]
click at [665, 396] on div at bounding box center [712, 363] width 560 height 66
click at [722, 503] on div "SUBMIT" at bounding box center [712, 507] width 560 height 83
click at [719, 497] on button "SUBMIT" at bounding box center [711, 482] width 141 height 33
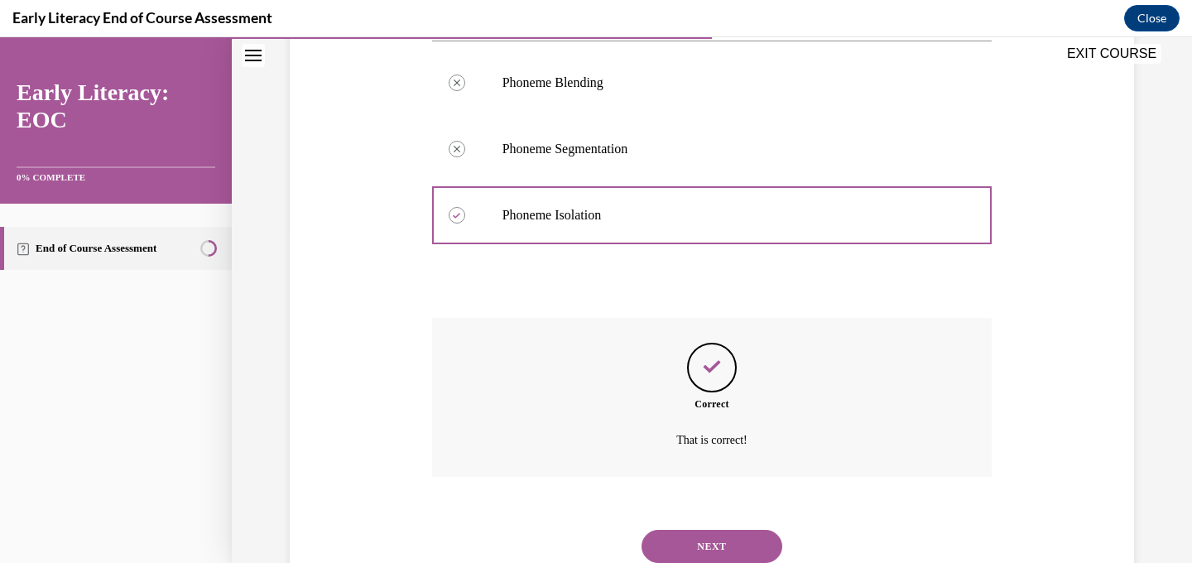
scroll to position [386, 0]
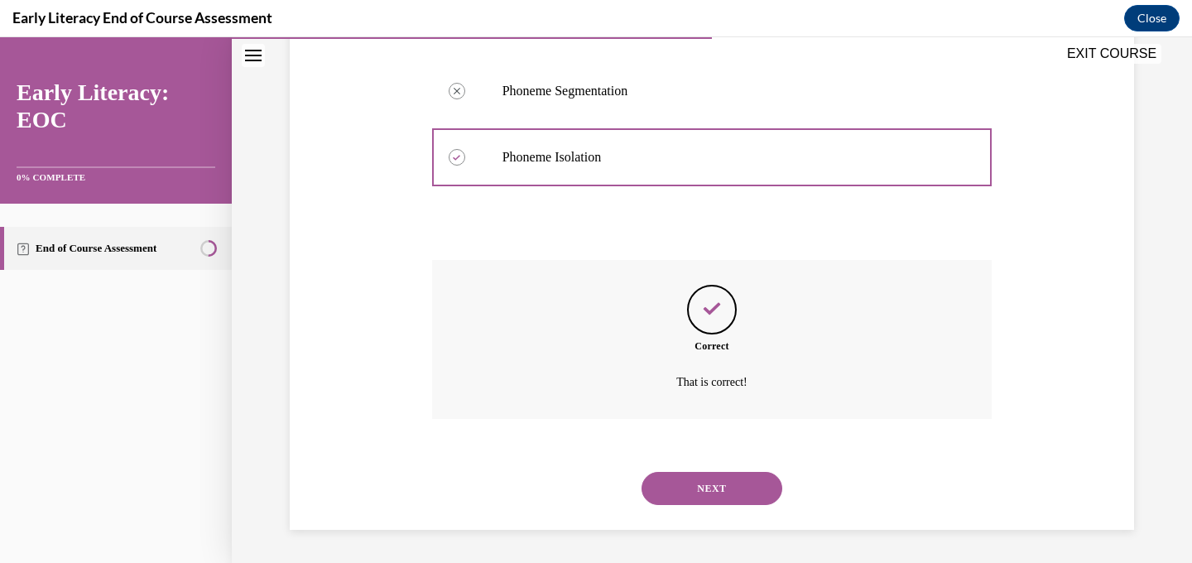
click at [719, 497] on button "NEXT" at bounding box center [711, 488] width 141 height 33
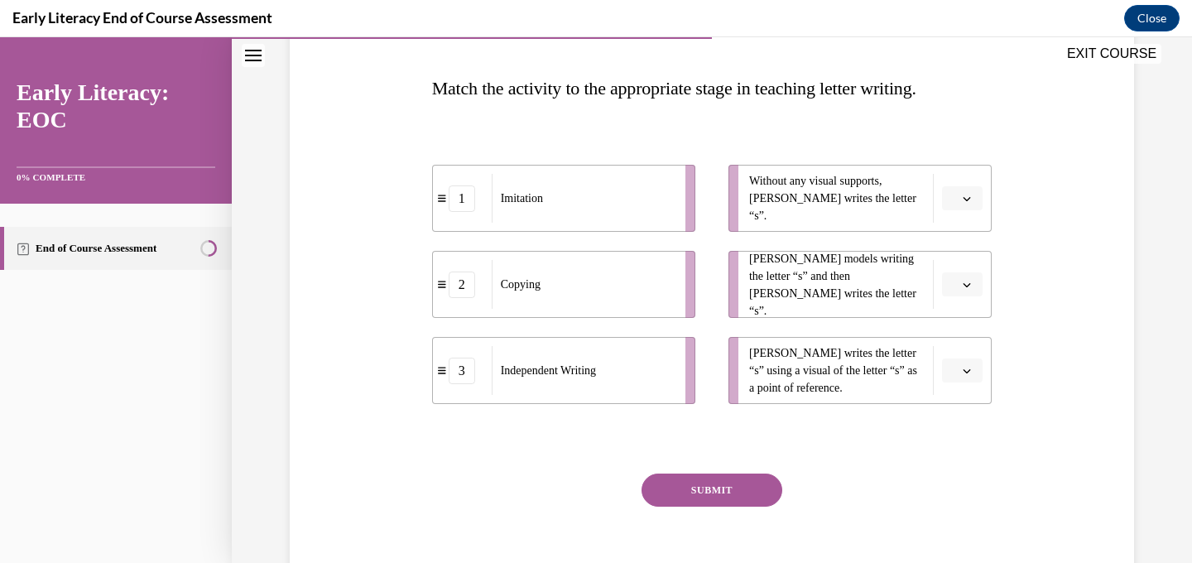
scroll to position [271, 0]
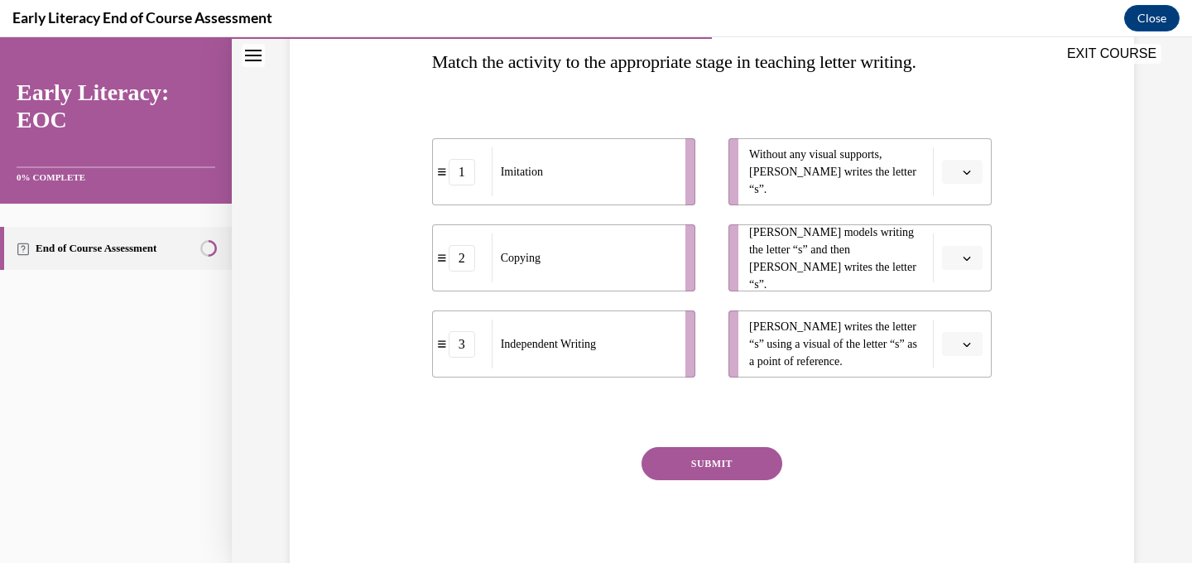
click at [977, 252] on button "button" at bounding box center [962, 258] width 41 height 25
click at [958, 343] on div "1" at bounding box center [959, 327] width 41 height 33
click at [968, 345] on icon "button" at bounding box center [967, 344] width 8 height 8
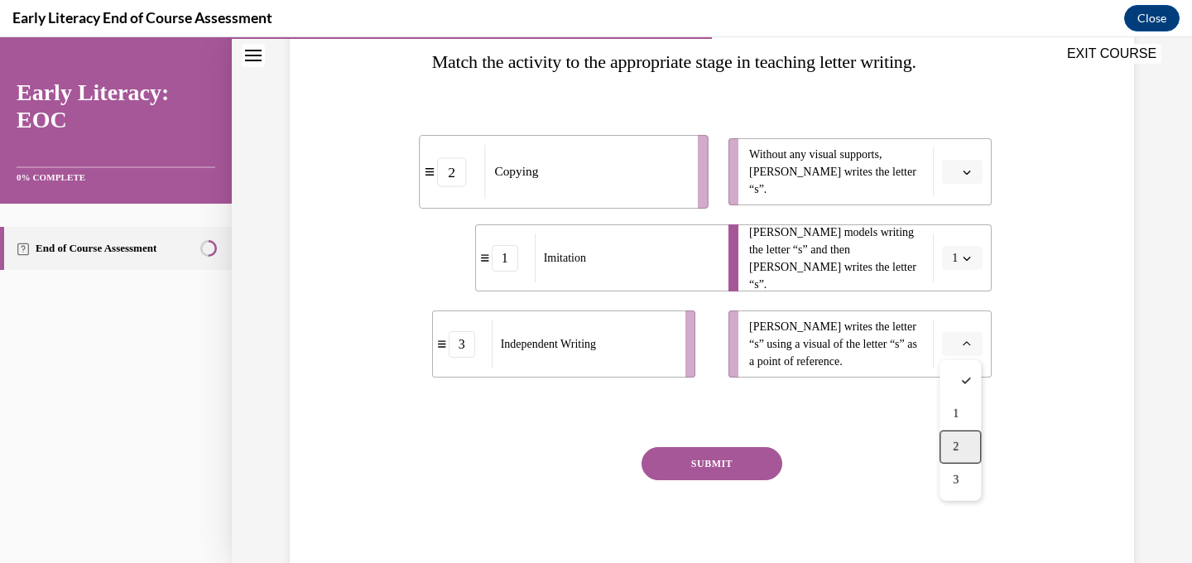
click at [948, 437] on div "2" at bounding box center [959, 446] width 41 height 33
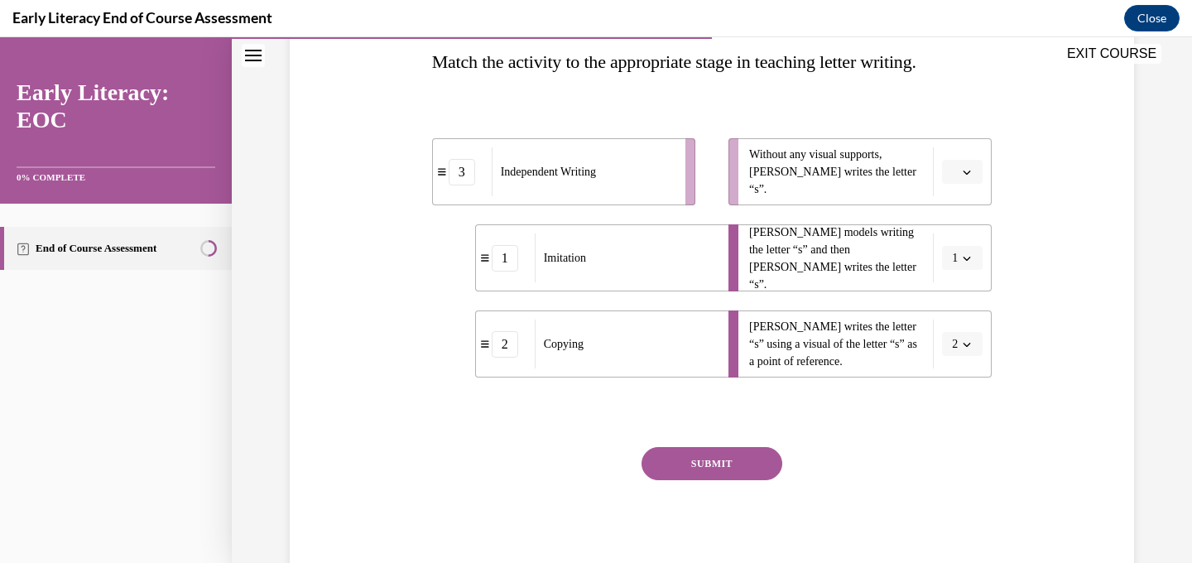
click at [974, 171] on button "button" at bounding box center [962, 172] width 41 height 25
click at [980, 307] on div "3" at bounding box center [959, 307] width 41 height 33
click at [756, 470] on button "SUBMIT" at bounding box center [711, 463] width 141 height 33
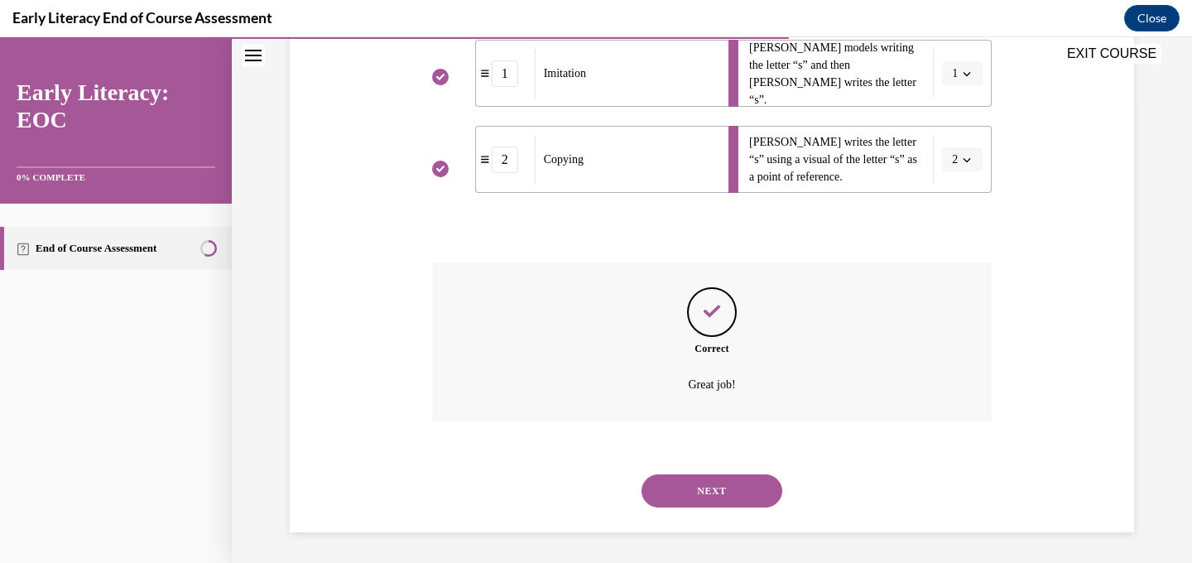
scroll to position [459, 0]
click at [734, 499] on button "NEXT" at bounding box center [711, 488] width 141 height 33
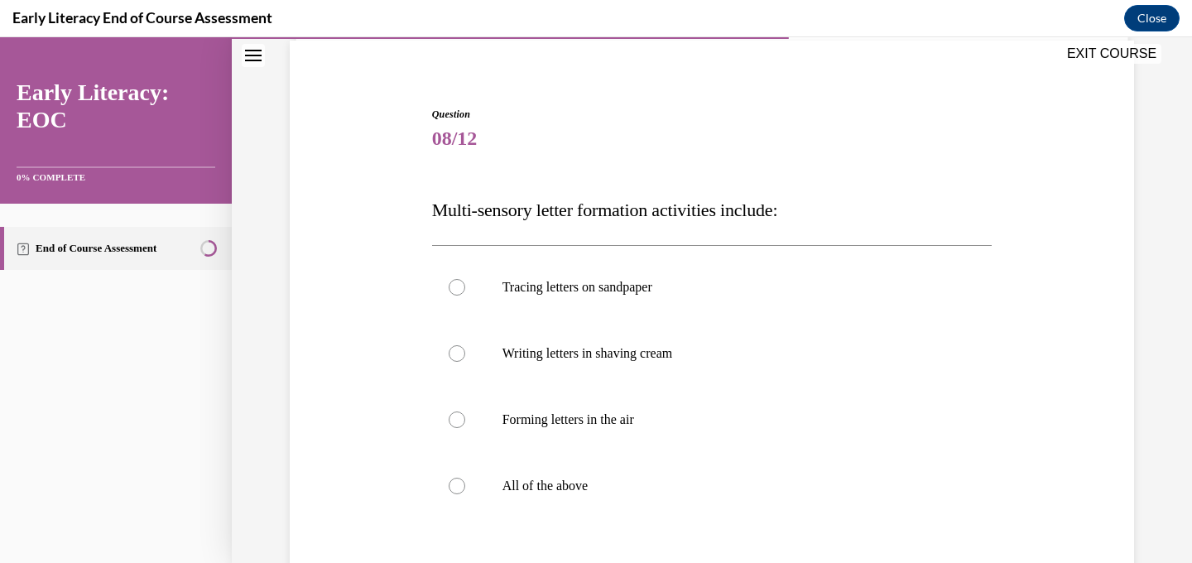
scroll to position [125, 0]
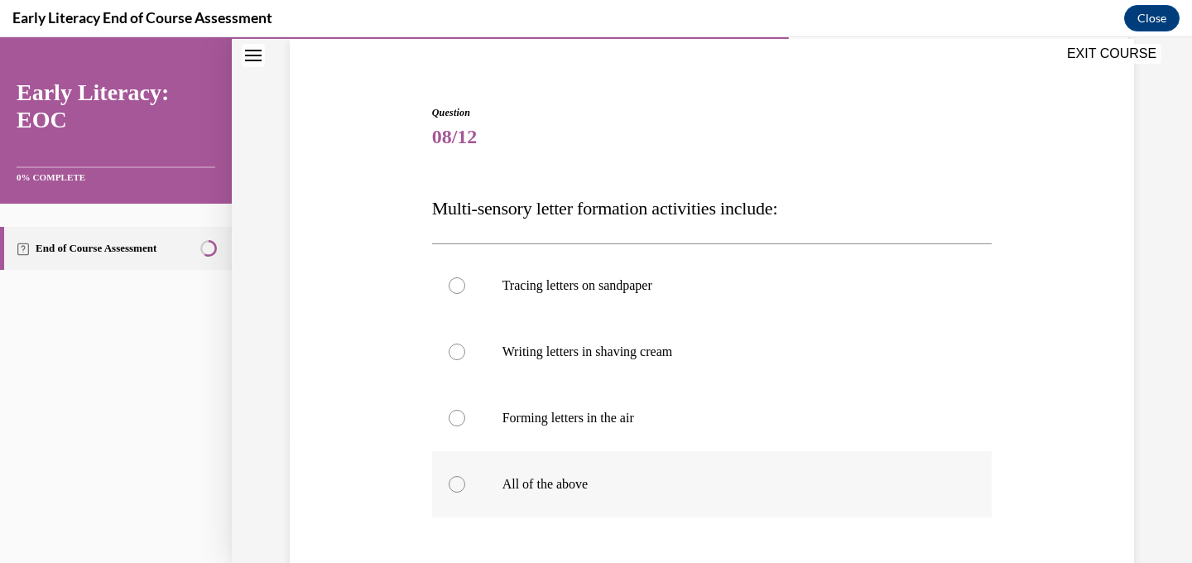
click at [556, 486] on p "All of the above" at bounding box center [726, 484] width 449 height 17
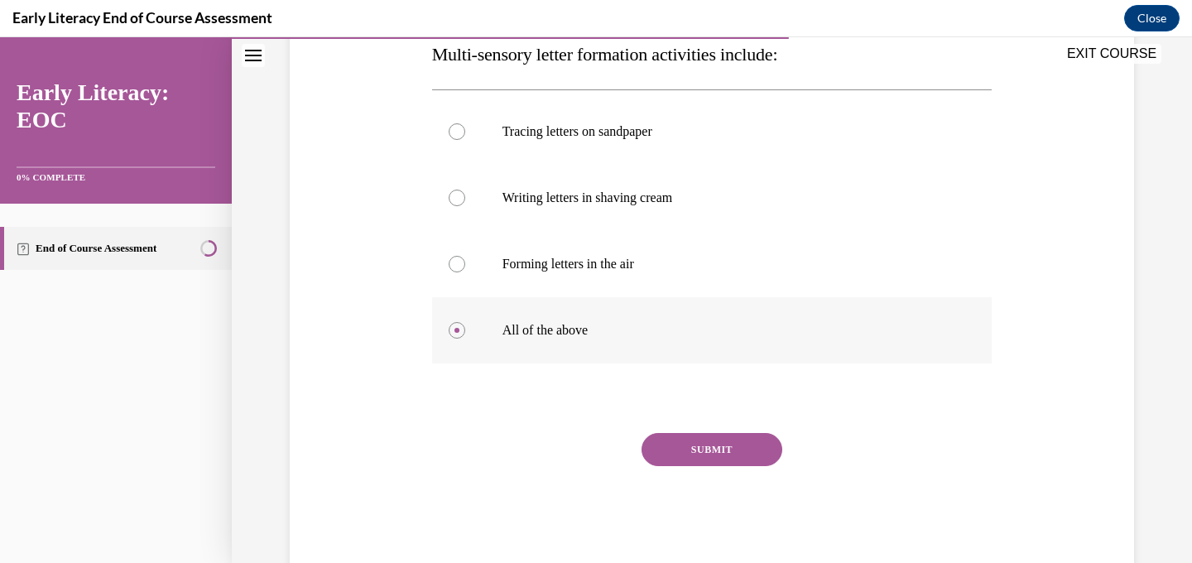
scroll to position [300, 0]
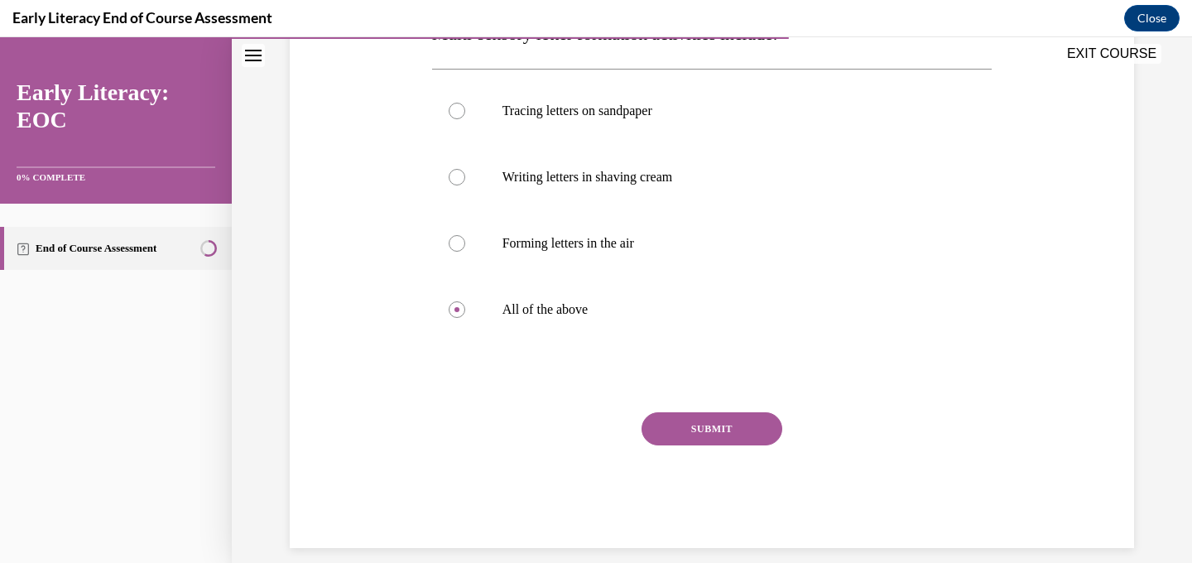
click at [766, 428] on button "SUBMIT" at bounding box center [711, 428] width 141 height 33
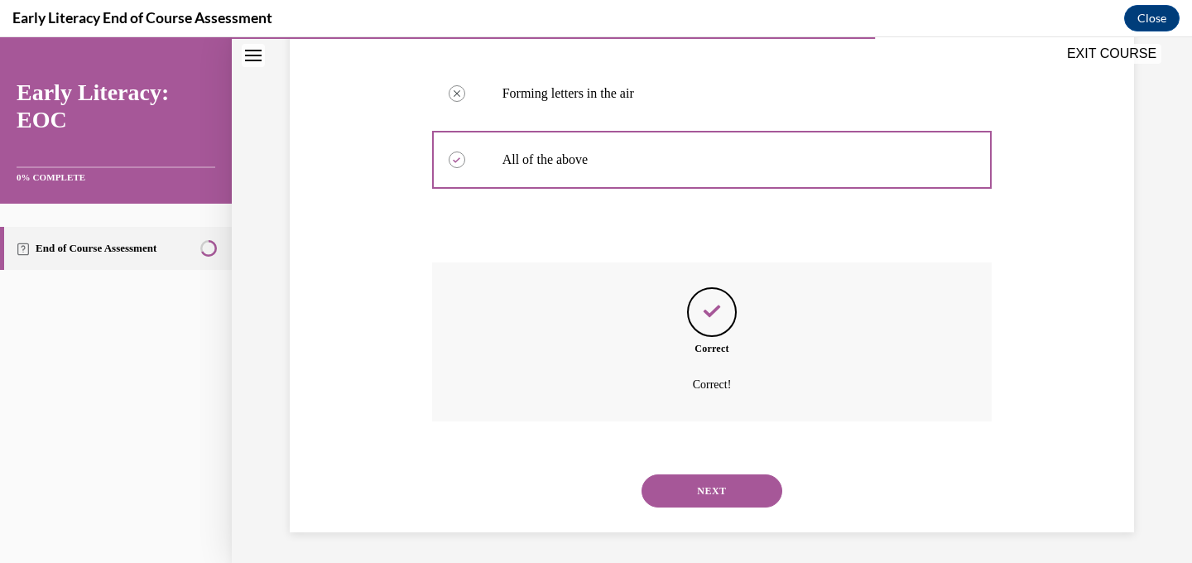
scroll to position [452, 0]
click at [715, 493] on button "NEXT" at bounding box center [711, 488] width 141 height 33
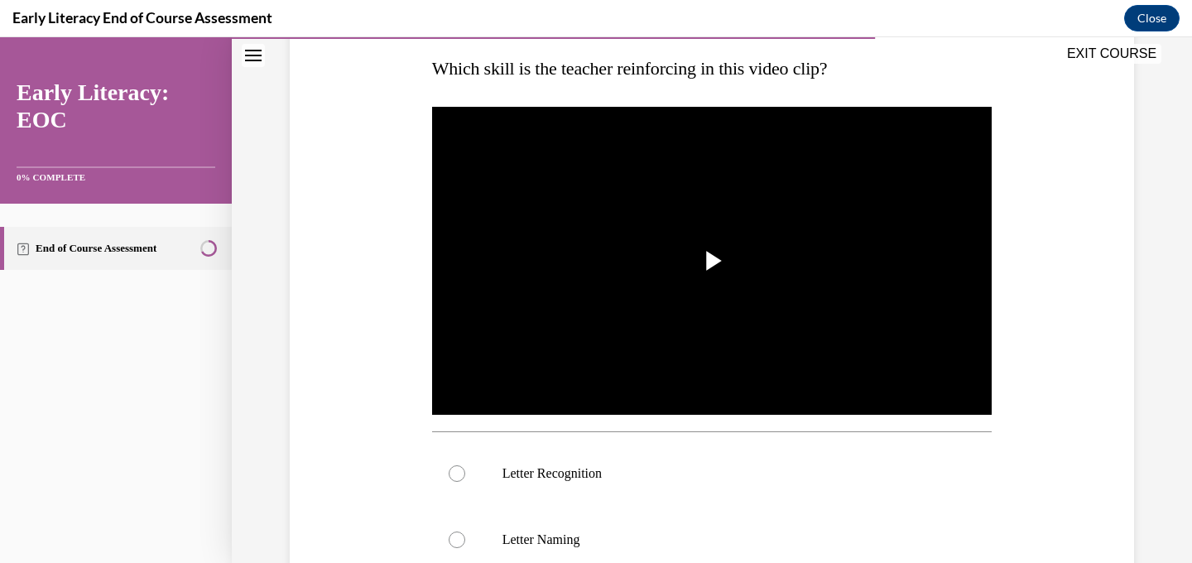
scroll to position [267, 0]
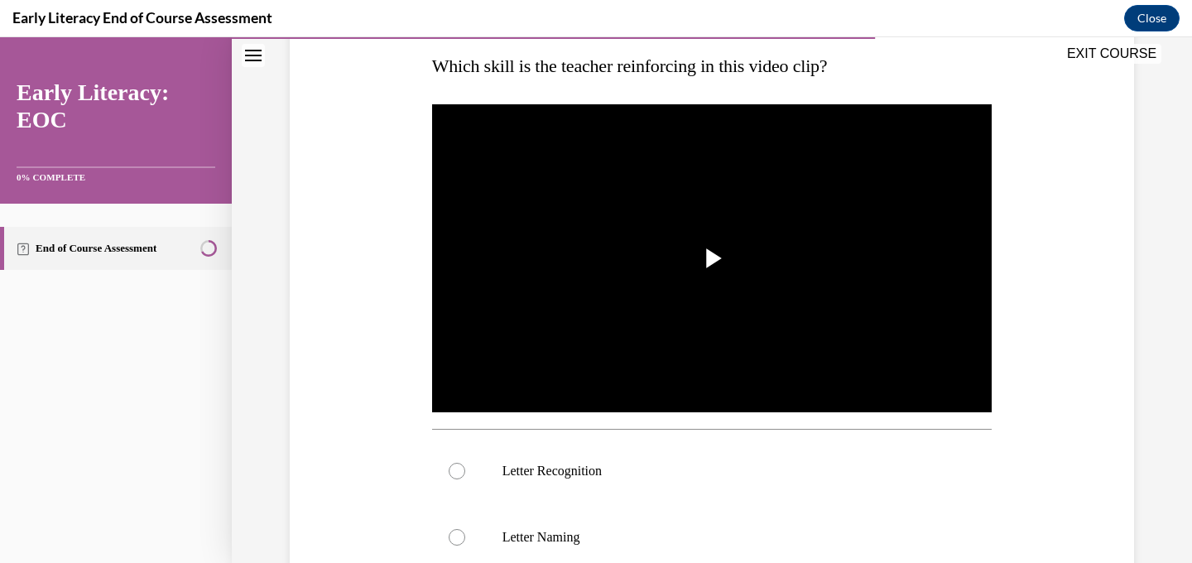
click at [666, 256] on img "Video player" at bounding box center [712, 258] width 560 height 315
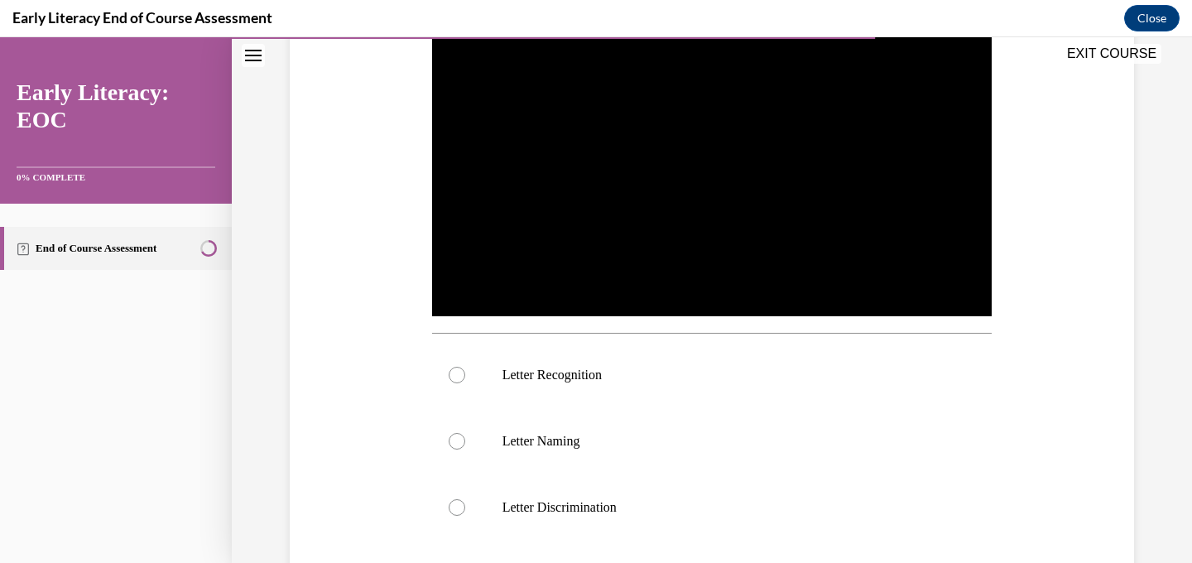
scroll to position [375, 0]
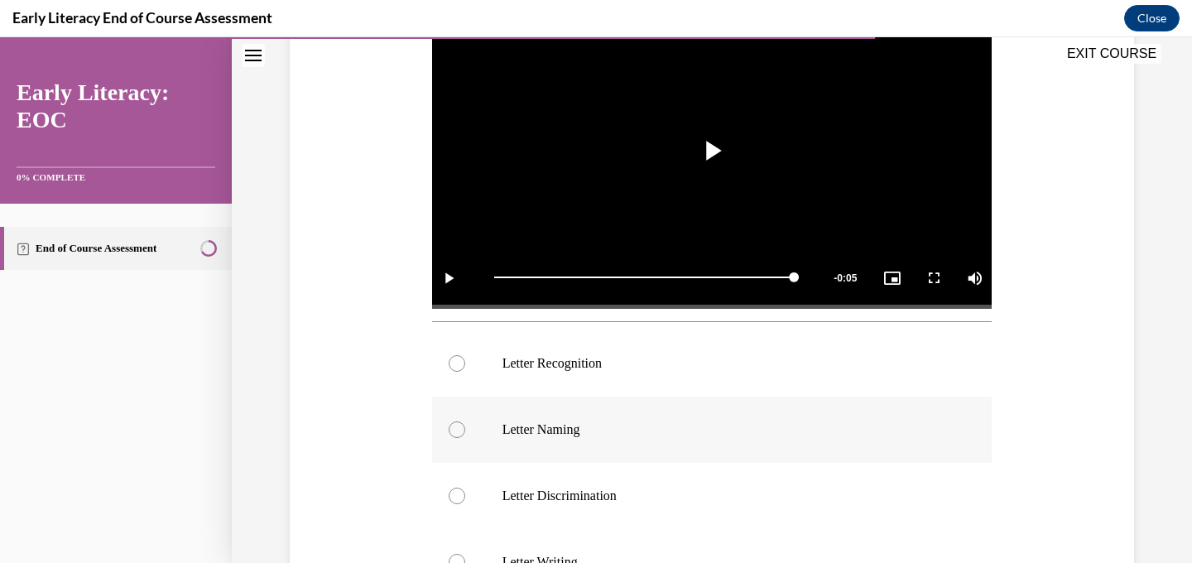
click at [588, 435] on p "Letter Naming" at bounding box center [726, 429] width 449 height 17
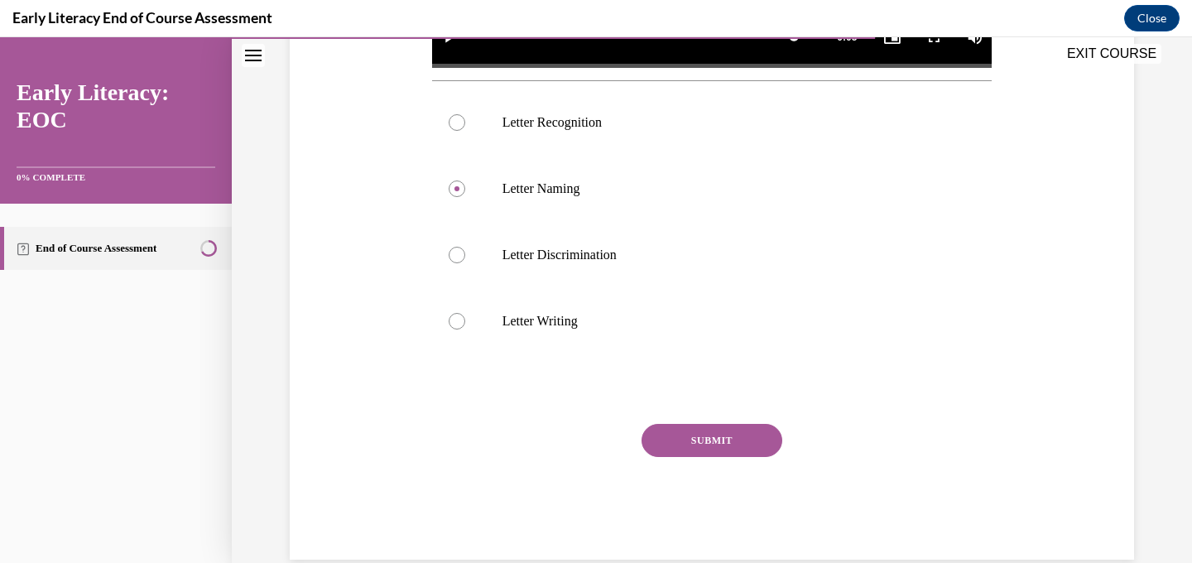
scroll to position [617, 0]
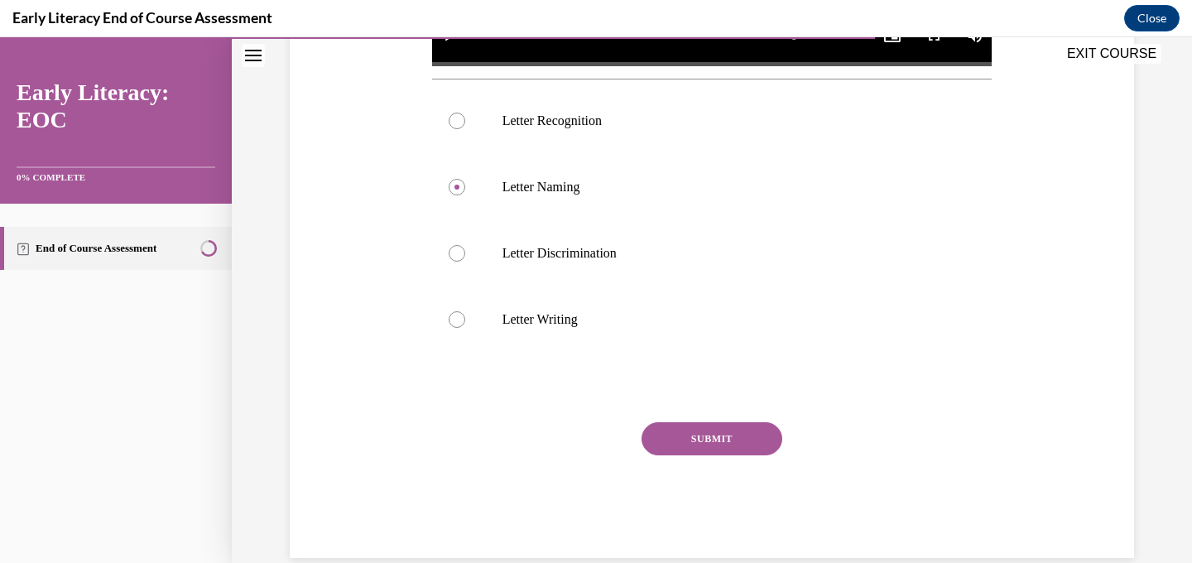
click at [696, 449] on button "SUBMIT" at bounding box center [711, 438] width 141 height 33
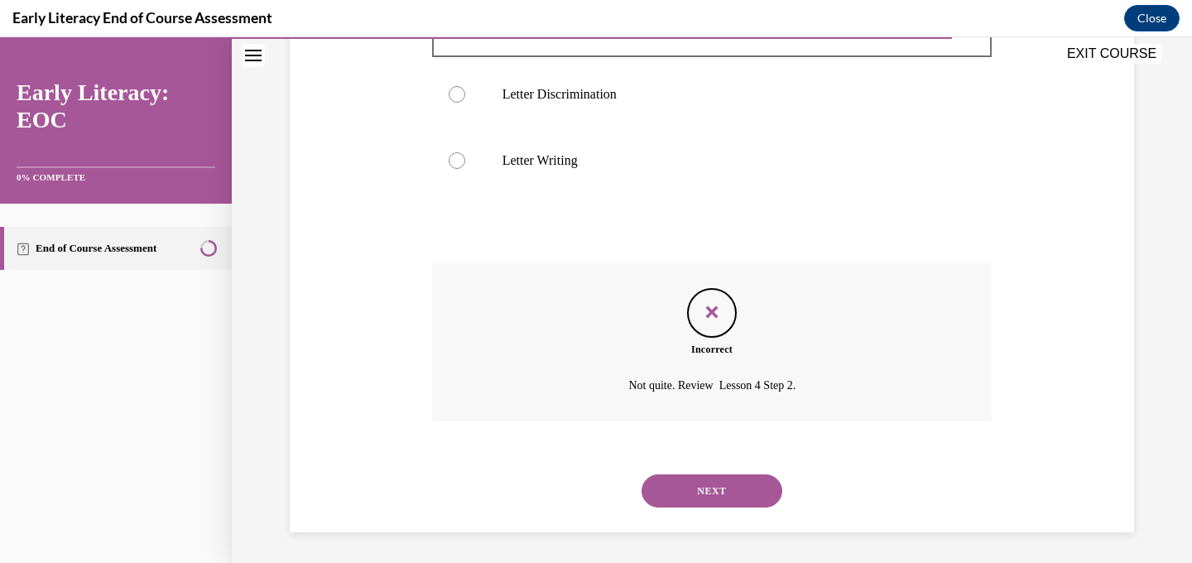
scroll to position [779, 0]
click at [732, 495] on button "NEXT" at bounding box center [711, 488] width 141 height 33
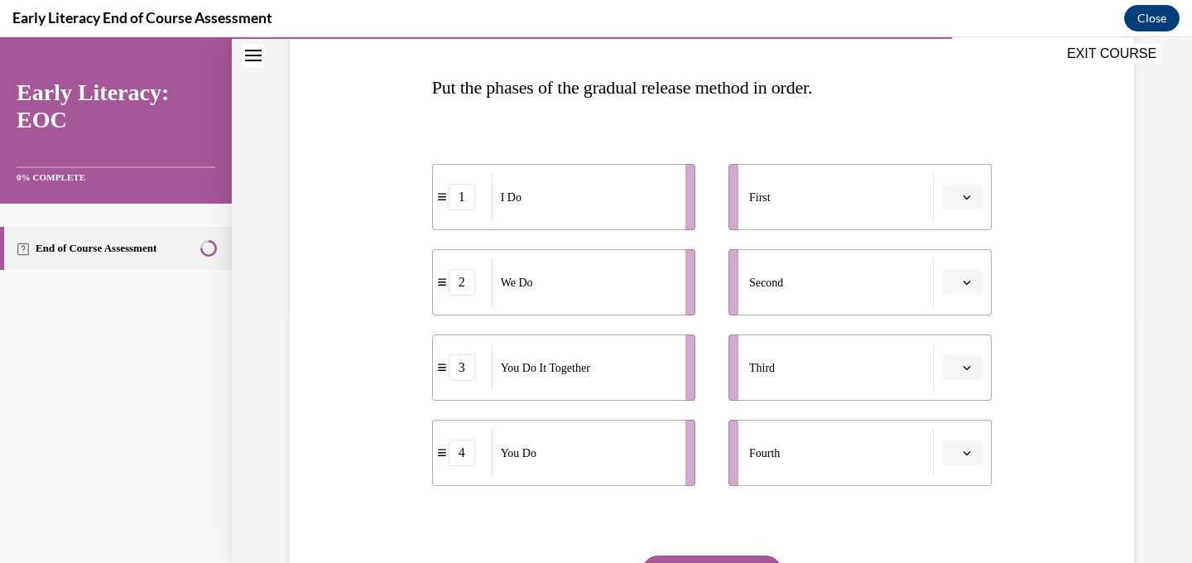
scroll to position [244, 0]
click at [972, 194] on span "button" at bounding box center [967, 199] width 12 height 12
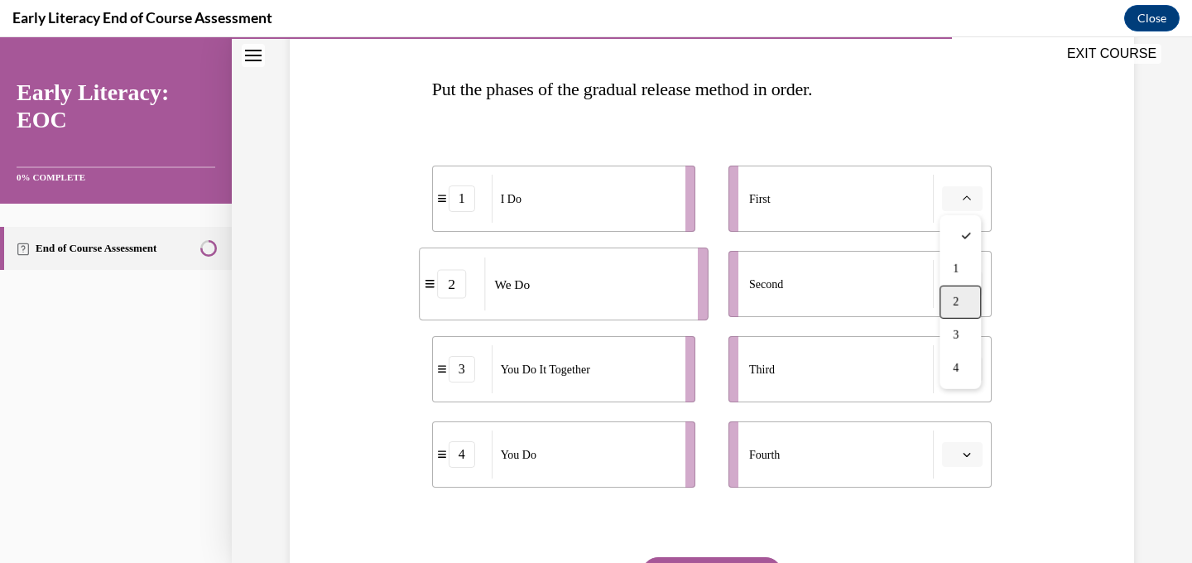
click at [961, 310] on div "2" at bounding box center [959, 302] width 41 height 33
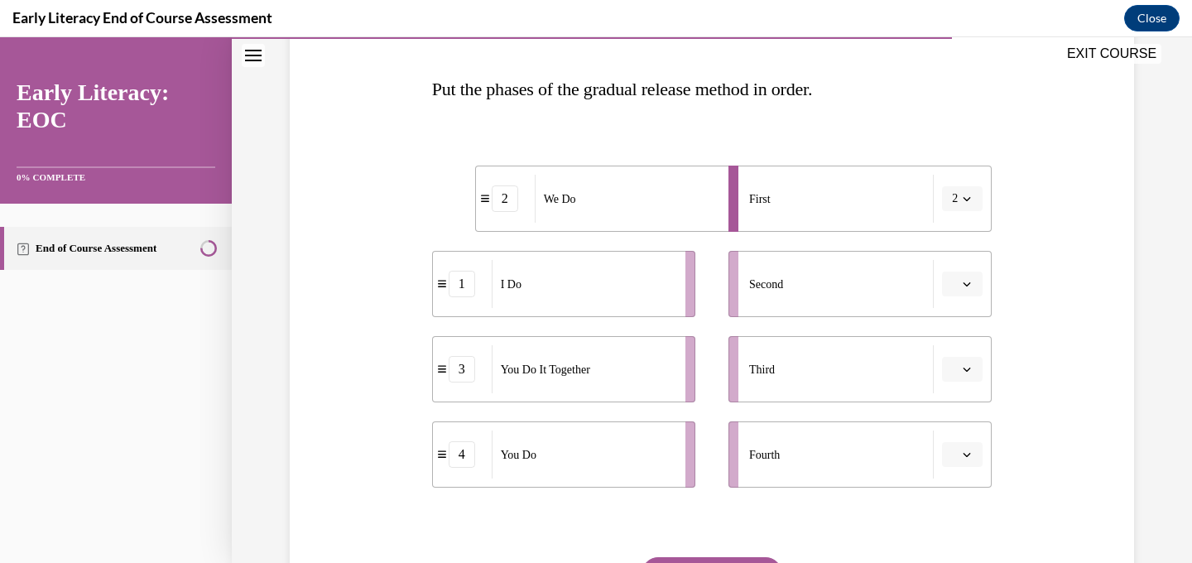
click at [977, 280] on button "button" at bounding box center [962, 283] width 41 height 25
click at [944, 420] on div "3" at bounding box center [959, 420] width 41 height 33
click at [971, 199] on icon "button" at bounding box center [967, 198] width 8 height 8
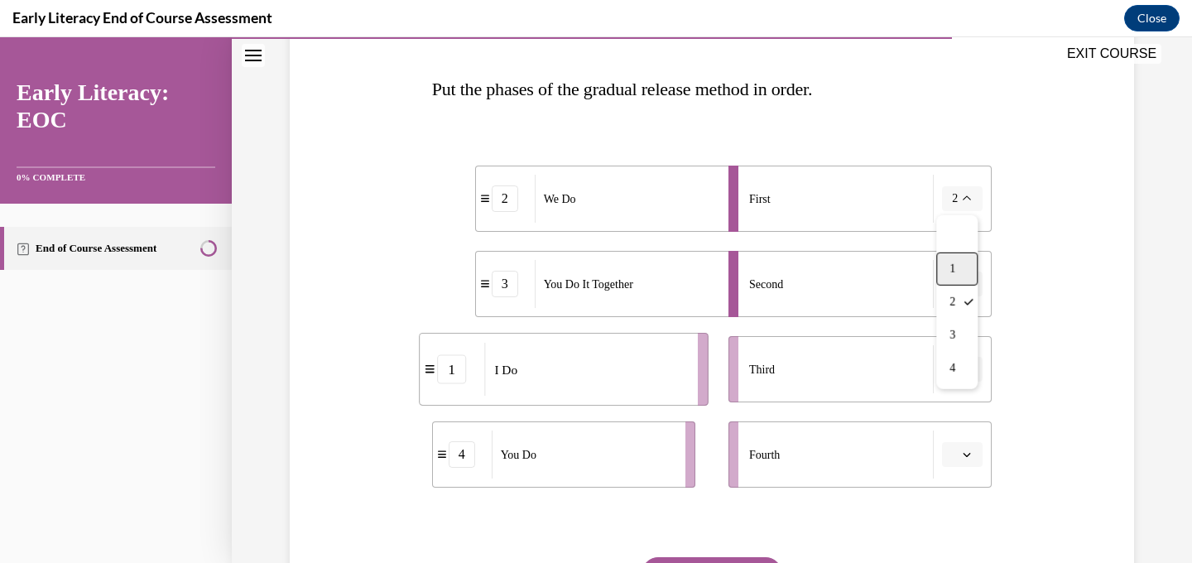
click at [960, 267] on div "1" at bounding box center [956, 268] width 41 height 33
click at [962, 286] on span "button" at bounding box center [967, 284] width 12 height 12
click at [953, 394] on div "2" at bounding box center [956, 387] width 41 height 33
click at [962, 363] on span "button" at bounding box center [967, 369] width 12 height 12
click at [953, 495] on div "3" at bounding box center [959, 505] width 41 height 33
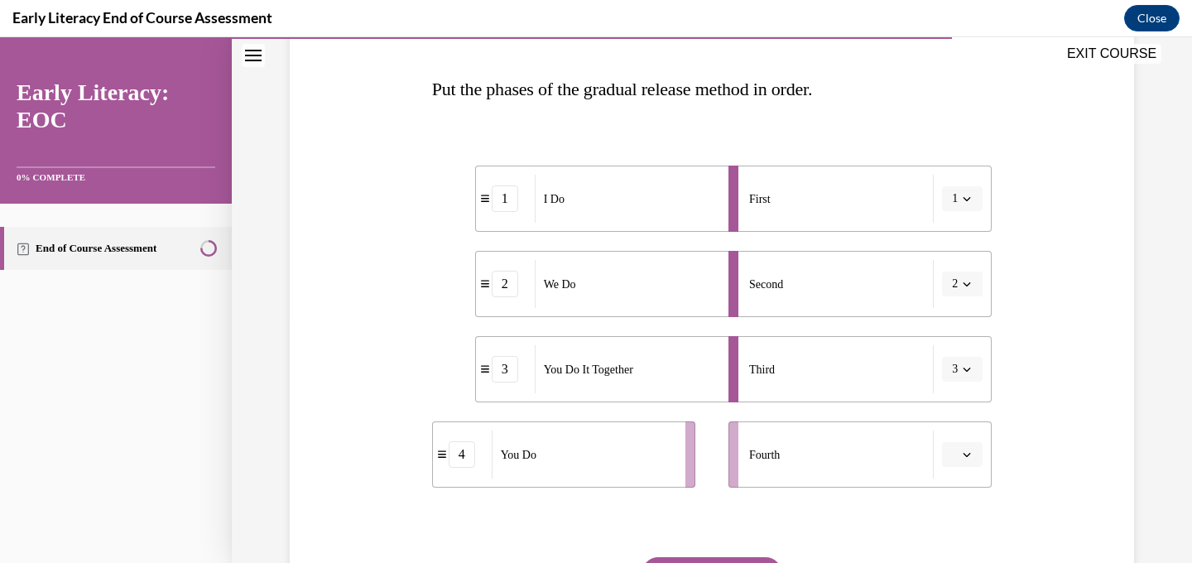
click at [977, 453] on button "button" at bounding box center [962, 454] width 41 height 25
click at [961, 425] on div "4" at bounding box center [959, 417] width 41 height 33
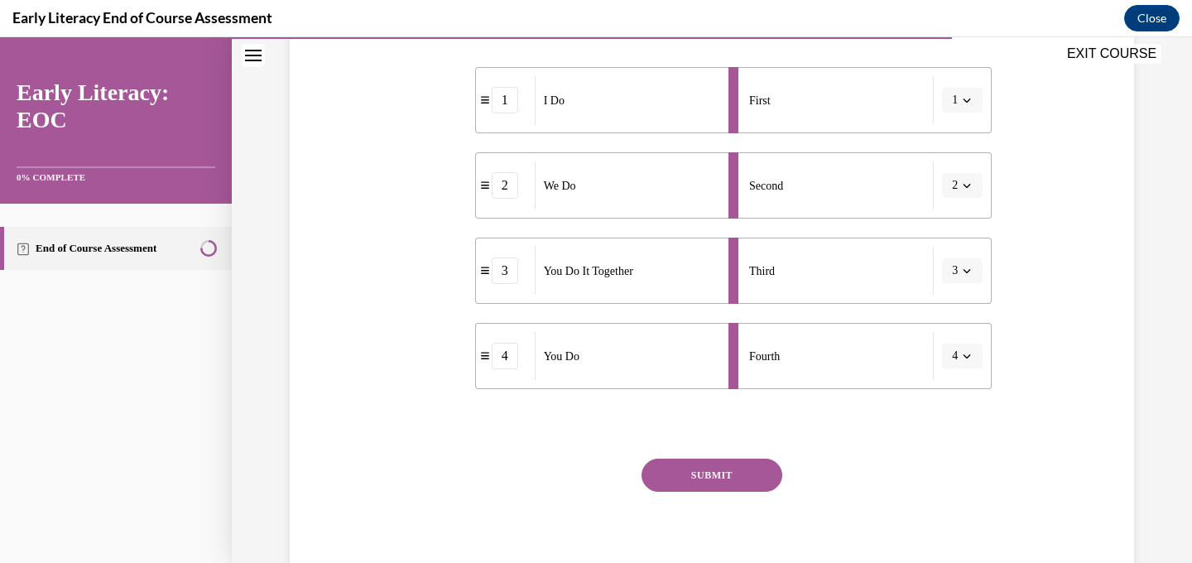
click at [707, 479] on button "SUBMIT" at bounding box center [711, 475] width 141 height 33
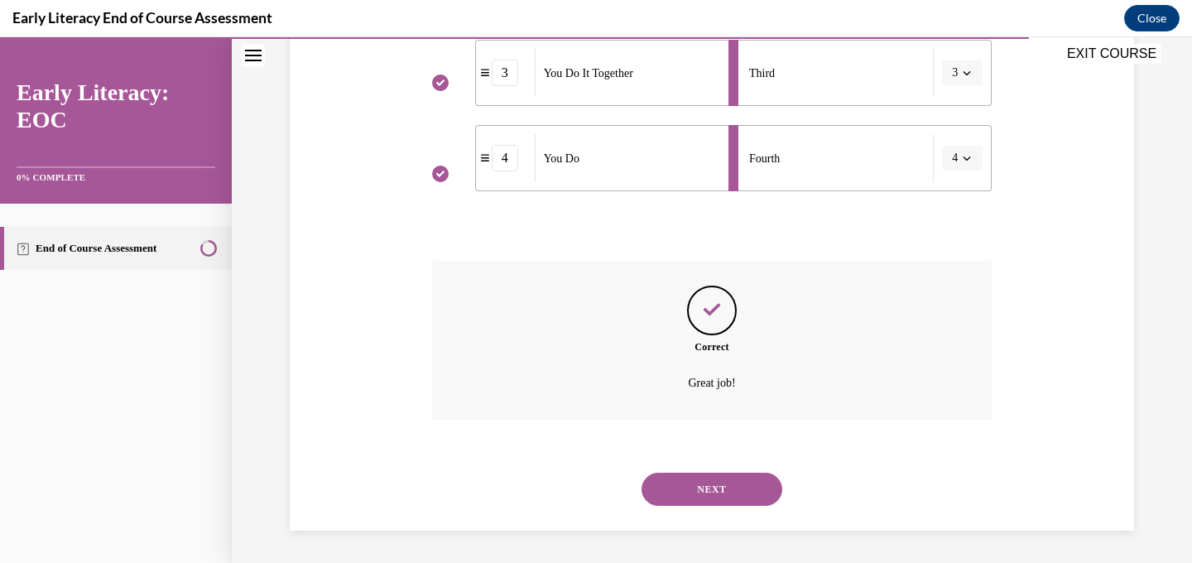
scroll to position [541, 0]
click at [708, 493] on button "NEXT" at bounding box center [711, 488] width 141 height 33
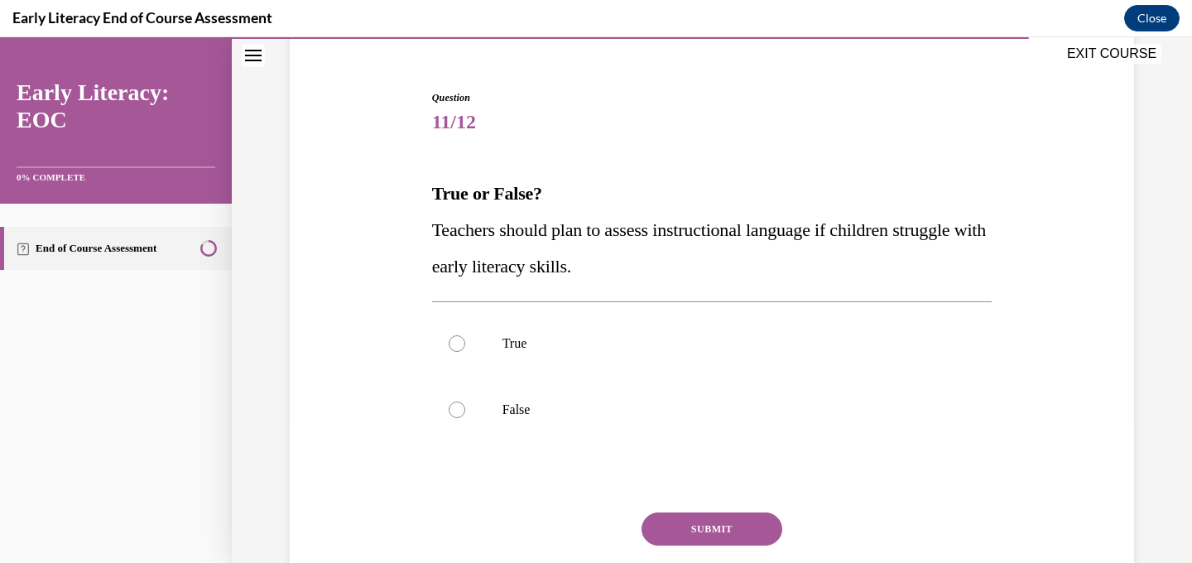
scroll to position [187, 0]
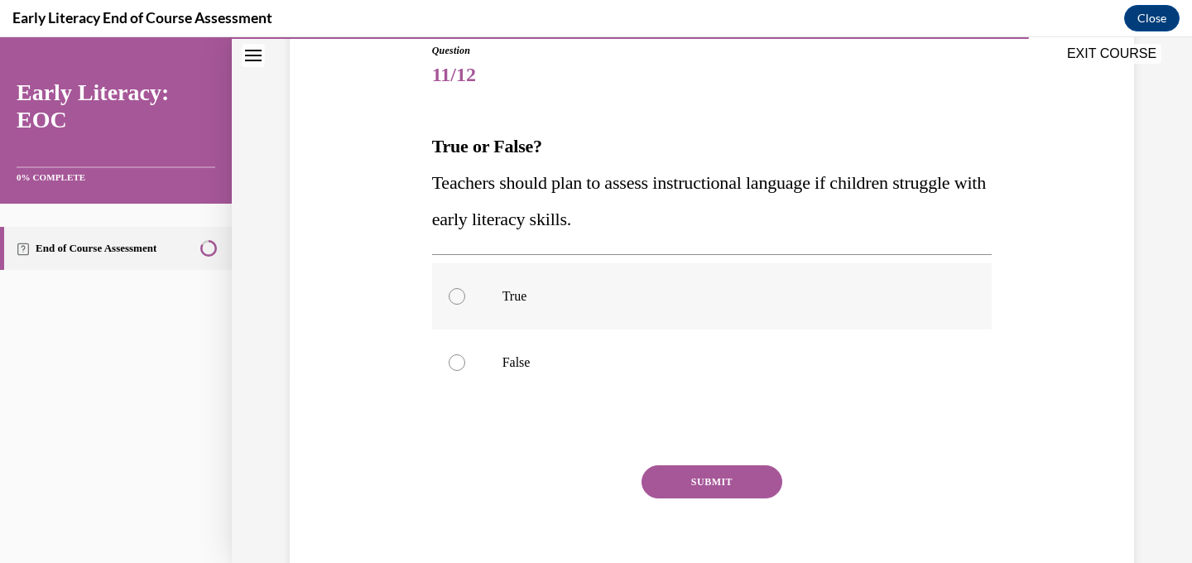
click at [619, 317] on div at bounding box center [712, 296] width 560 height 66
click at [700, 467] on button "SUBMIT" at bounding box center [711, 481] width 141 height 33
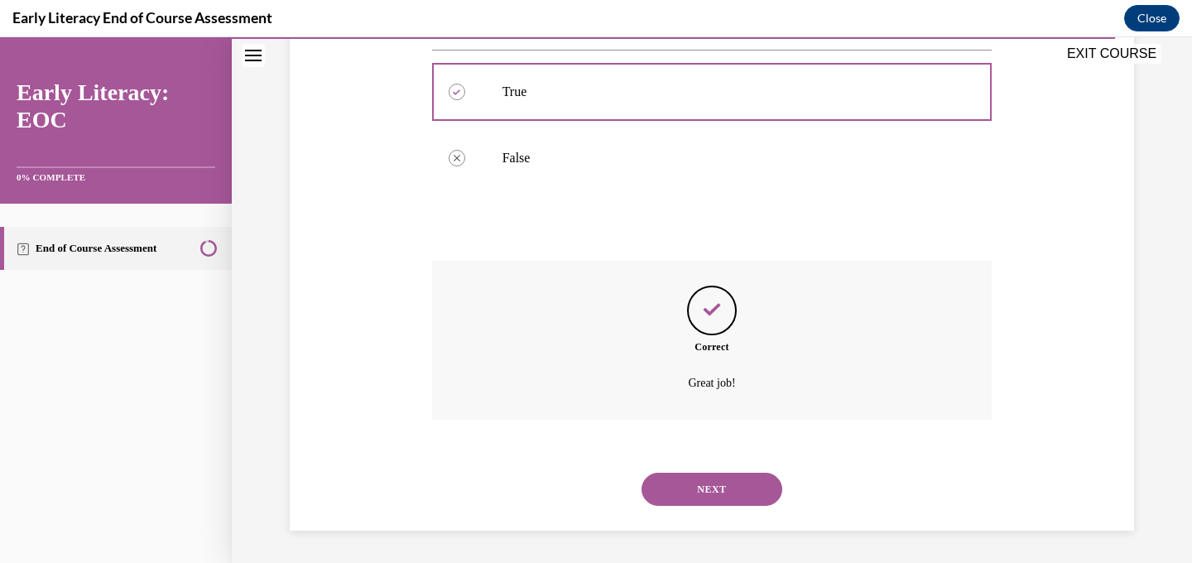
scroll to position [392, 0]
click at [713, 500] on button "NEXT" at bounding box center [711, 488] width 141 height 33
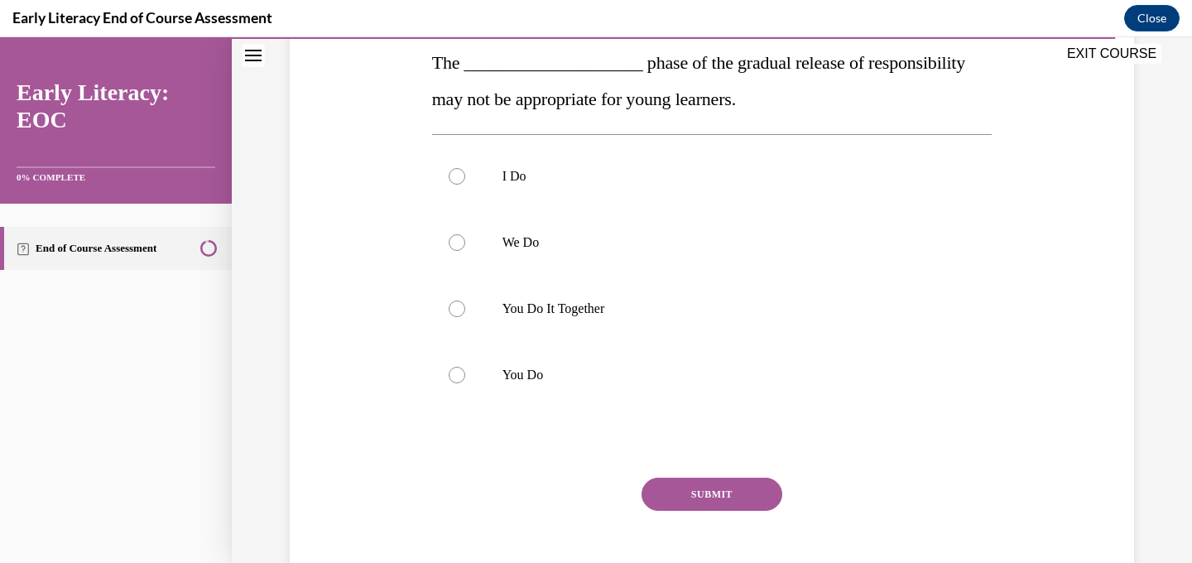
scroll to position [270, 0]
click at [616, 255] on div at bounding box center [712, 243] width 560 height 66
click at [575, 360] on div at bounding box center [712, 376] width 560 height 66
click at [681, 496] on button "SUBMIT" at bounding box center [711, 494] width 141 height 33
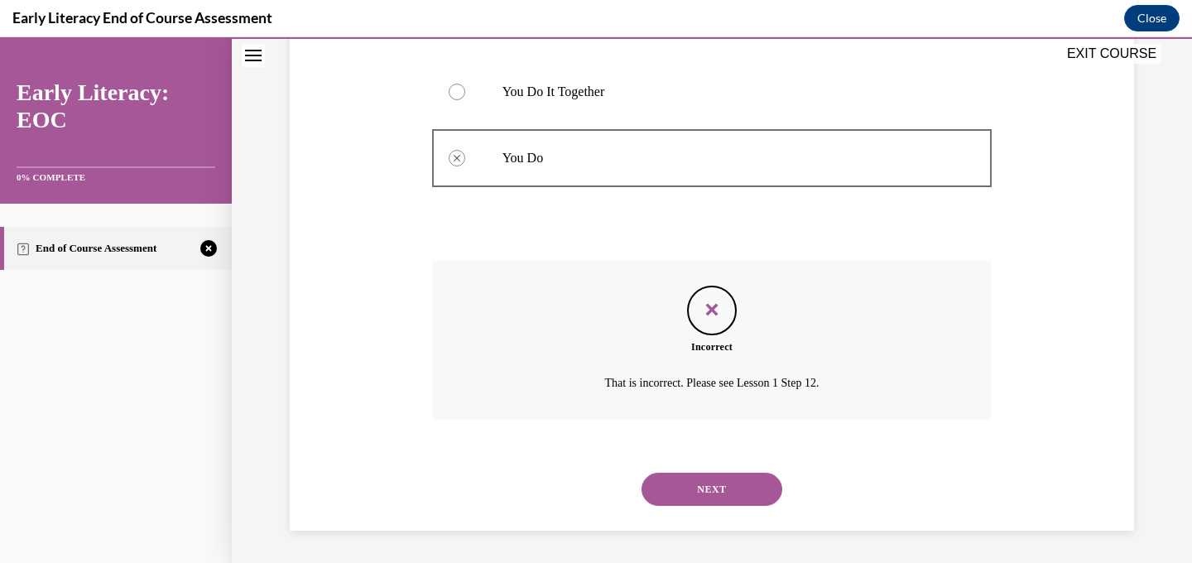
scroll to position [488, 0]
click at [681, 496] on button "NEXT" at bounding box center [711, 488] width 141 height 33
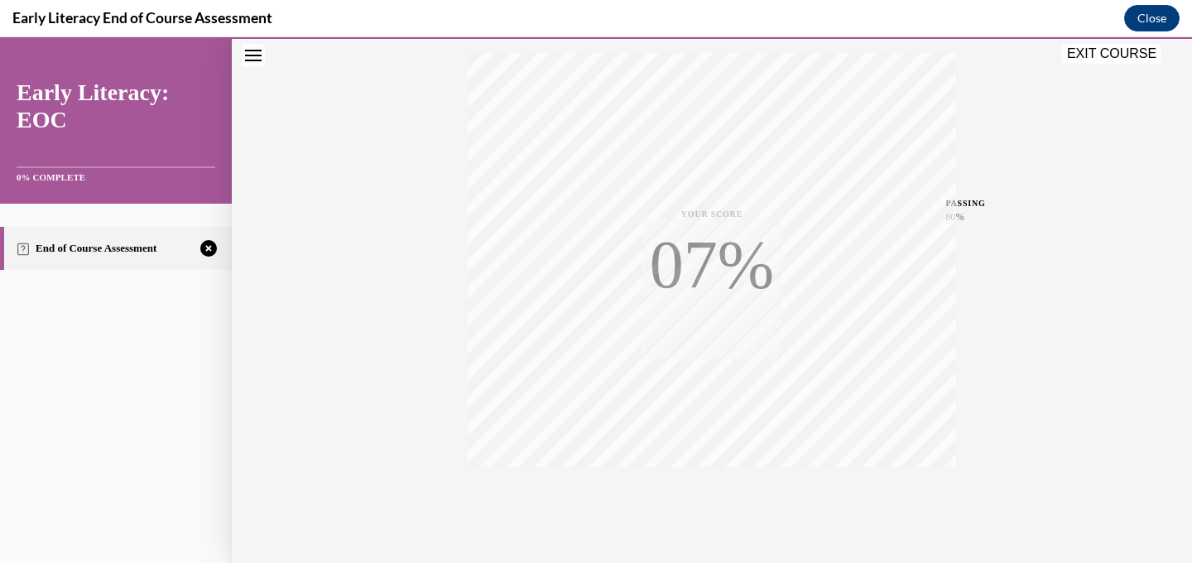
scroll to position [323, 0]
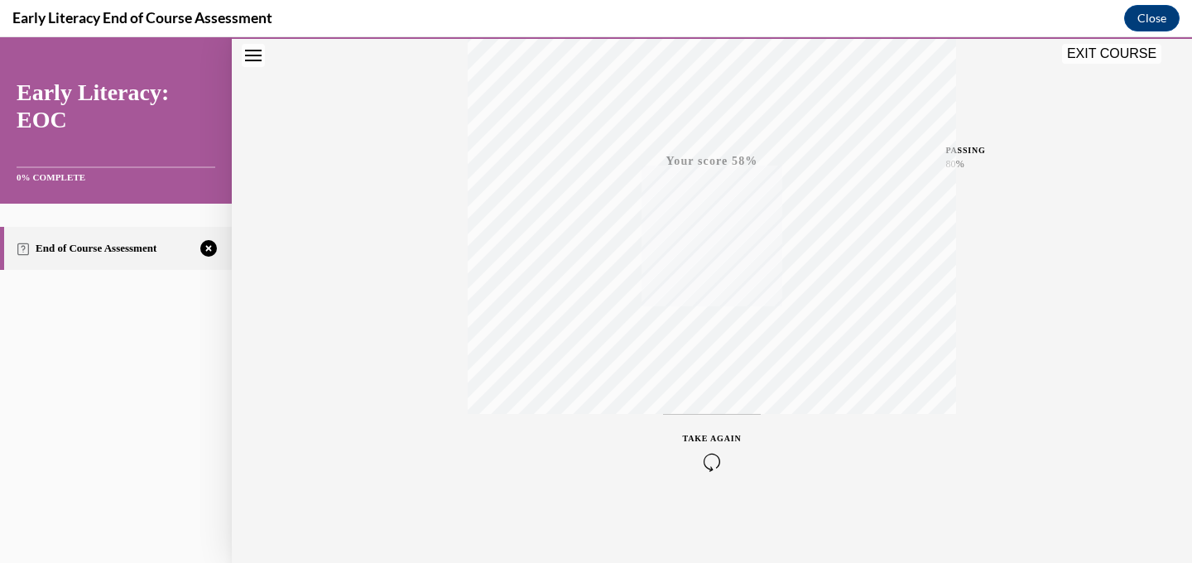
click at [709, 460] on icon "button" at bounding box center [712, 462] width 59 height 18
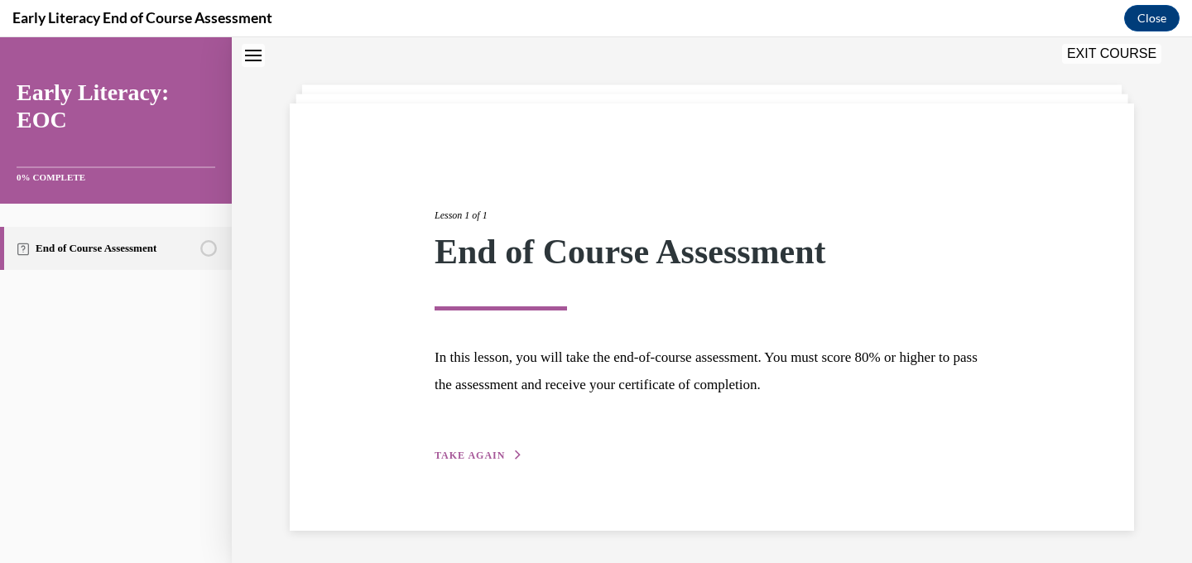
click at [452, 467] on div "Lesson 1 of 1 End of Course Assessment In this lesson, you will take the end-of…" at bounding box center [712, 316] width 844 height 427
click at [454, 449] on span "TAKE AGAIN" at bounding box center [470, 455] width 70 height 12
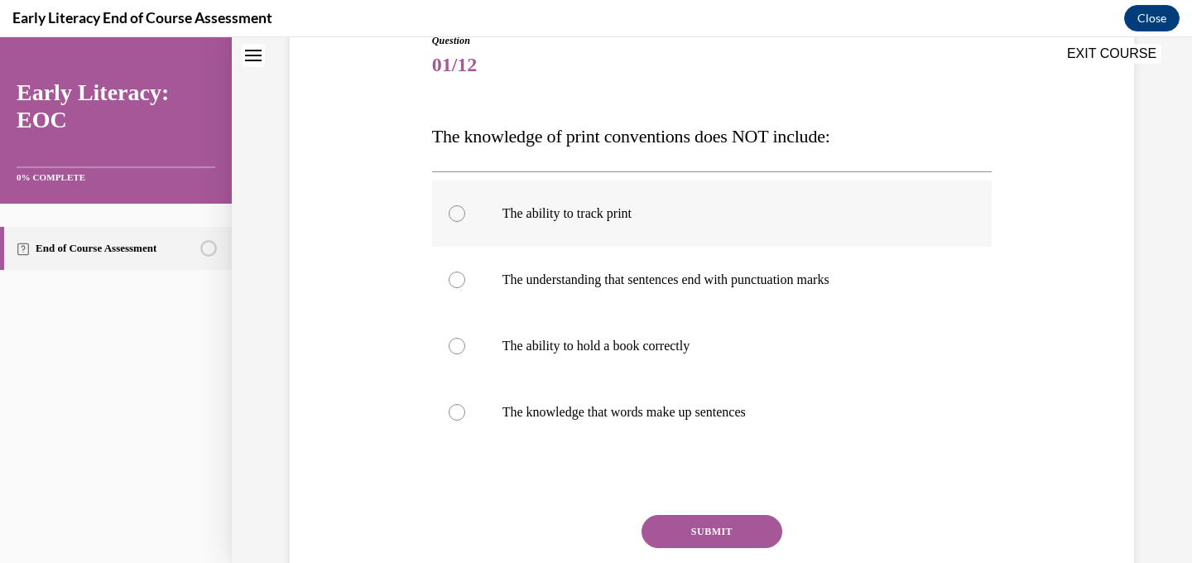
scroll to position [199, 0]
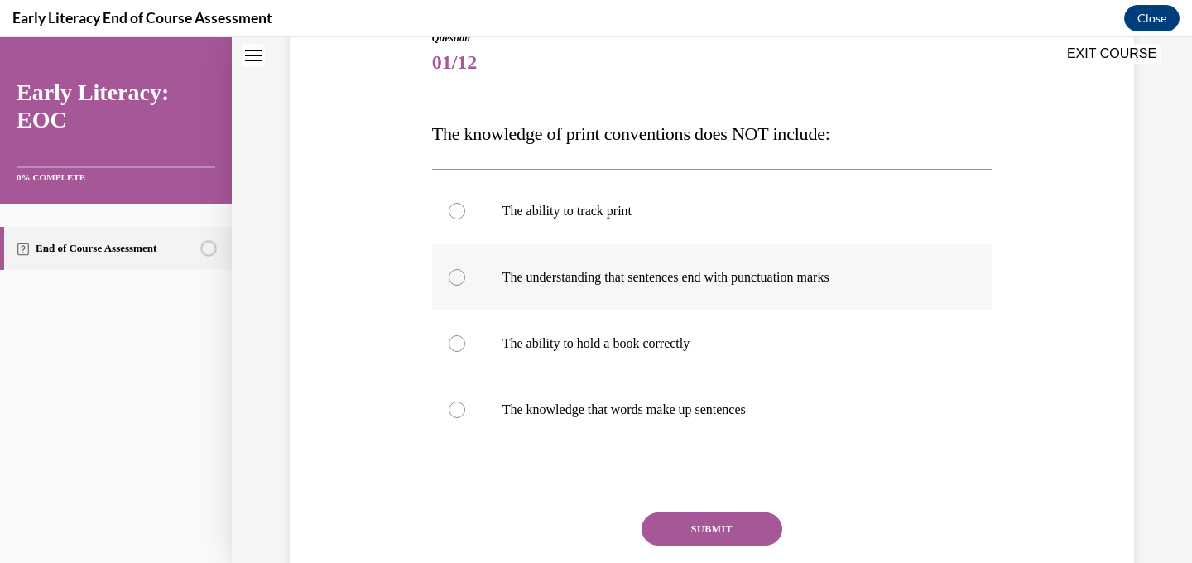
click at [860, 284] on p "The understanding that sentences end with punctuation marks" at bounding box center [726, 277] width 449 height 17
click at [721, 535] on button "SUBMIT" at bounding box center [711, 528] width 141 height 33
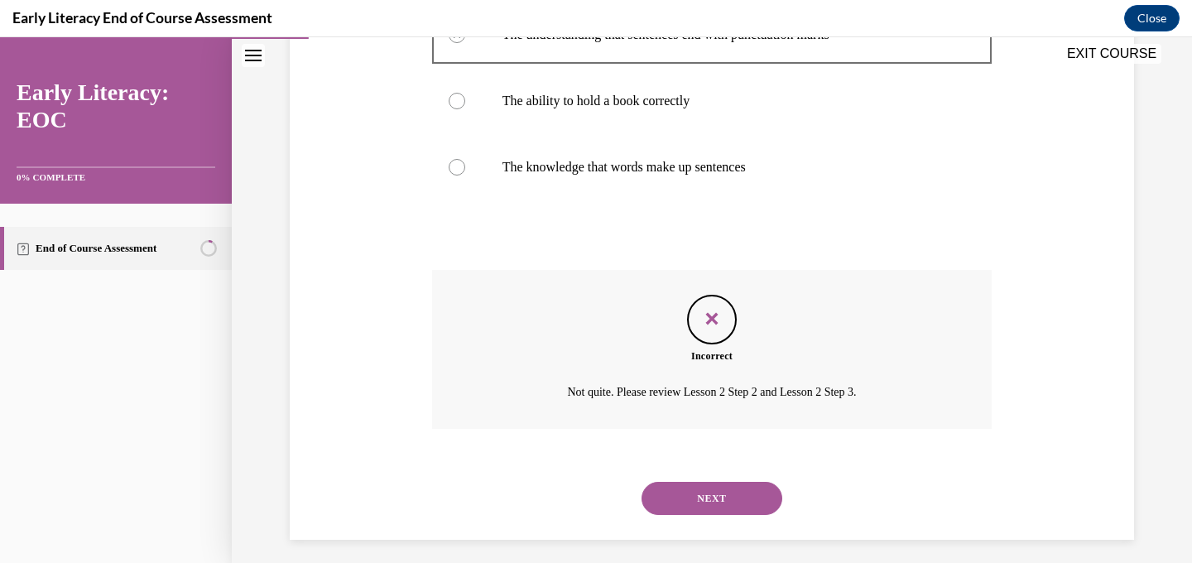
scroll to position [452, 0]
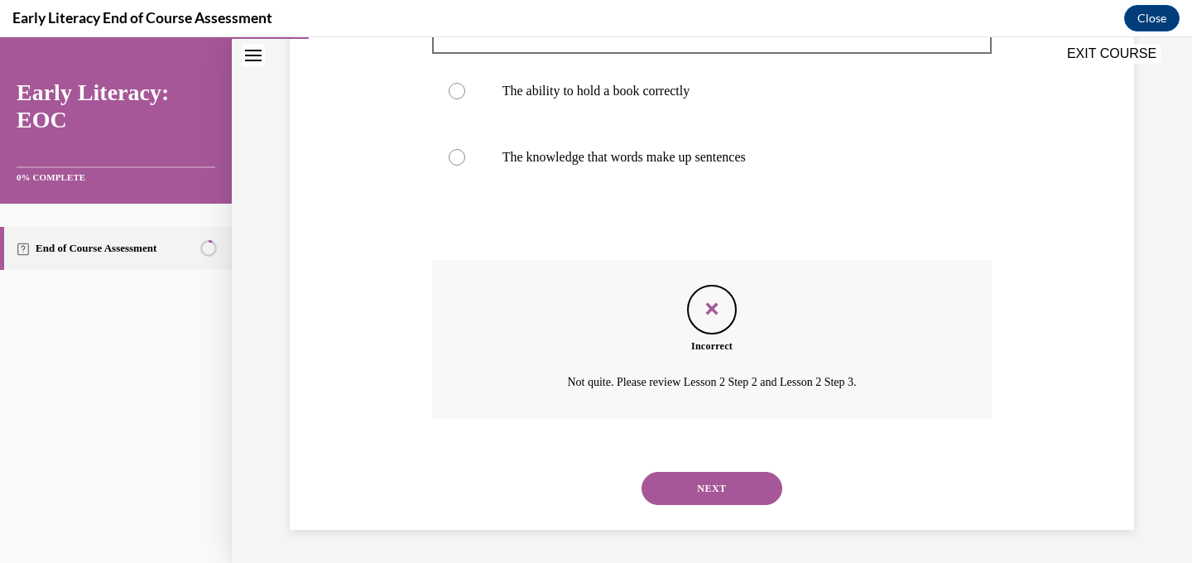
click at [721, 513] on div "NEXT" at bounding box center [712, 488] width 560 height 66
click at [721, 504] on div "NEXT" at bounding box center [712, 488] width 560 height 66
click at [718, 502] on button "NEXT" at bounding box center [711, 488] width 141 height 33
